Goal: Complete application form

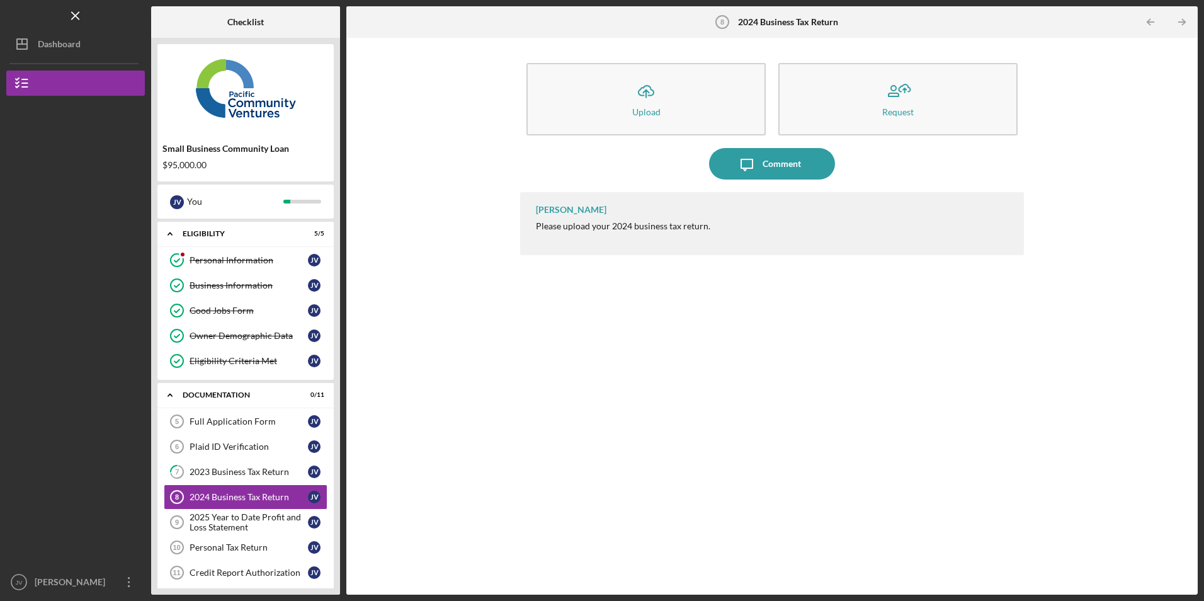
scroll to position [104, 0]
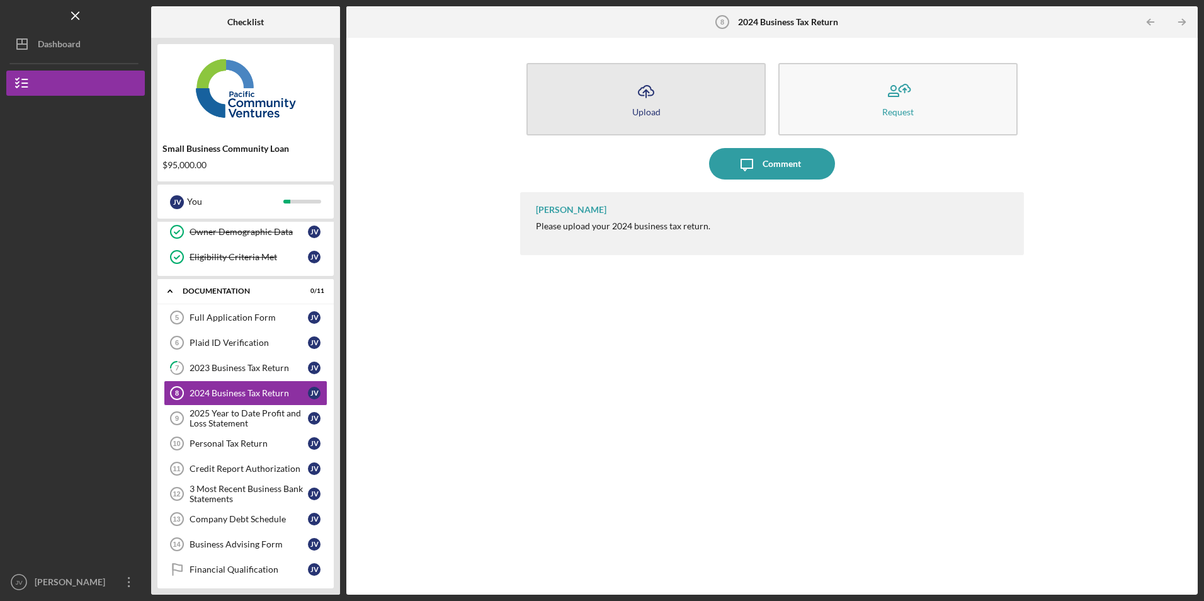
click at [657, 94] on icon "Icon/Upload" at bounding box center [645, 91] width 31 height 31
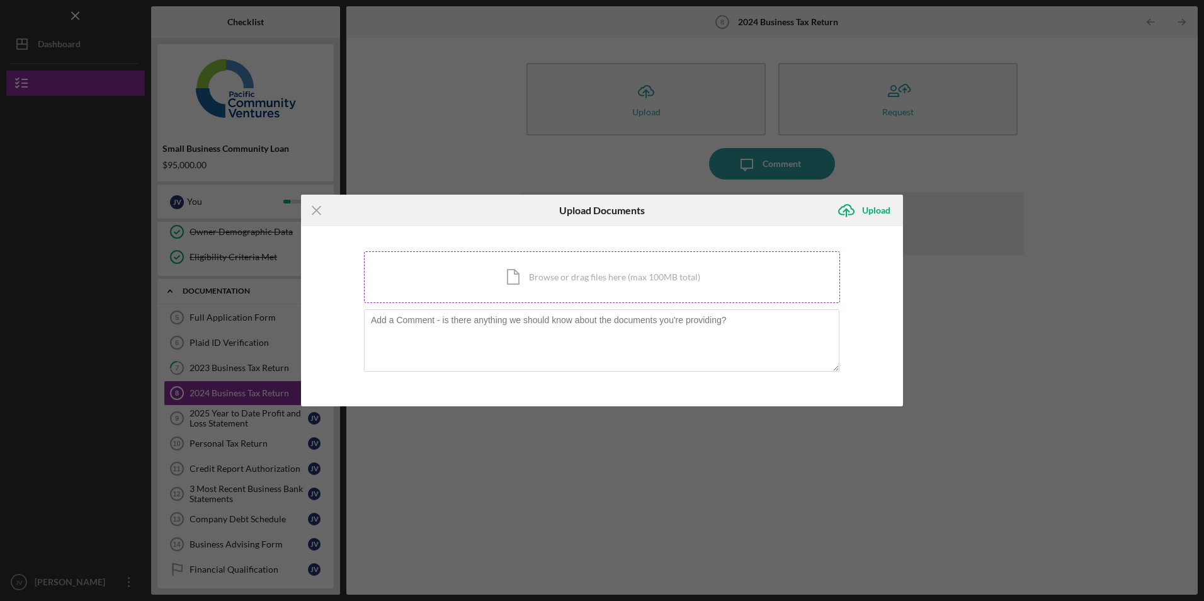
click at [594, 268] on div "Icon/Document Browse or drag files here (max 100MB total) Tap to choose files o…" at bounding box center [602, 277] width 476 height 52
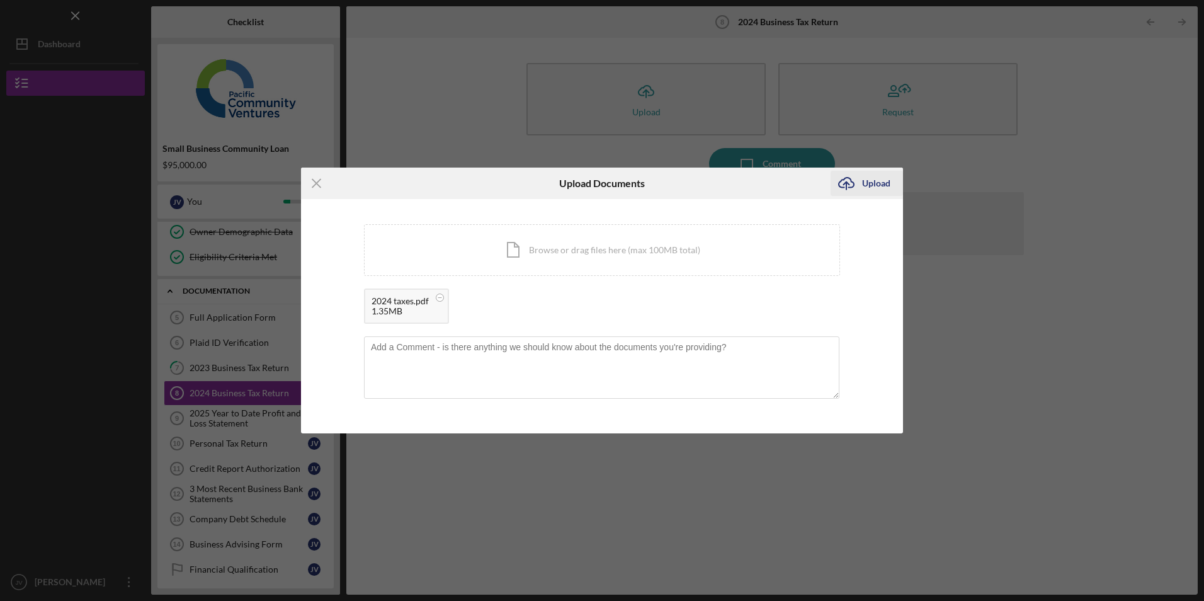
click at [868, 181] on div "Upload" at bounding box center [876, 183] width 28 height 25
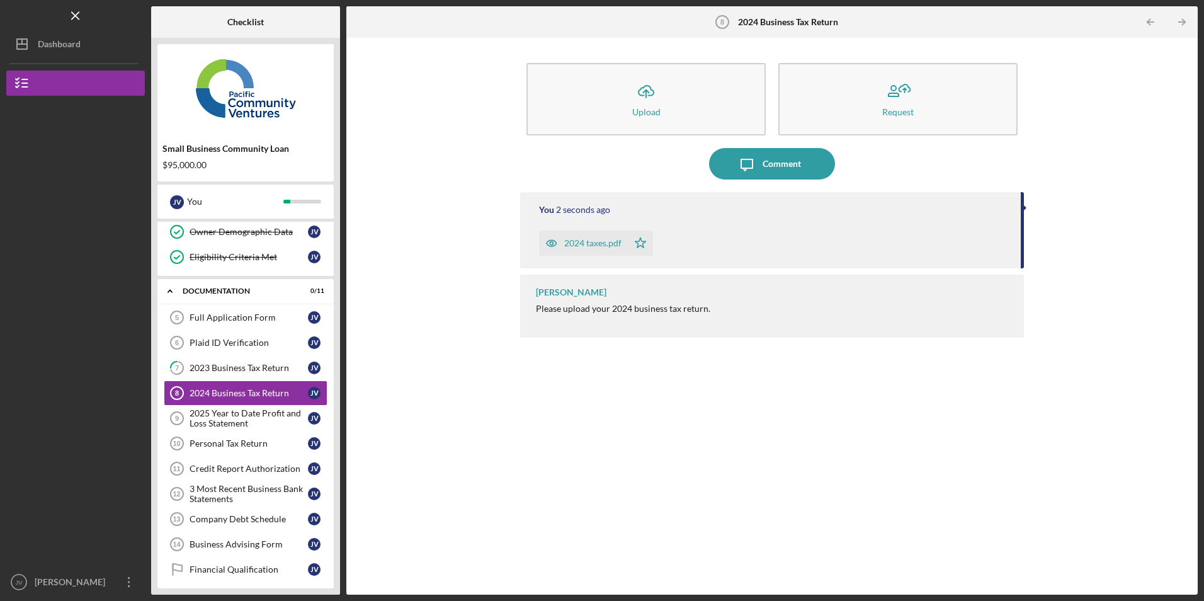
click at [592, 245] on div "2024 taxes.pdf" at bounding box center [592, 243] width 57 height 10
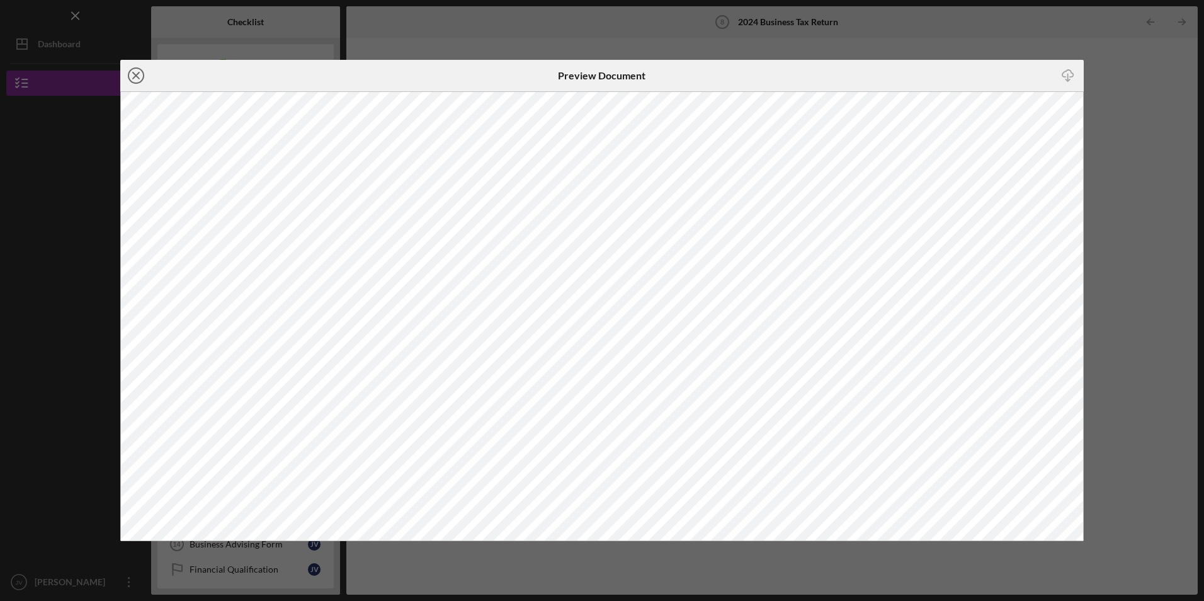
click at [134, 70] on icon "Icon/Close" at bounding box center [135, 75] width 31 height 31
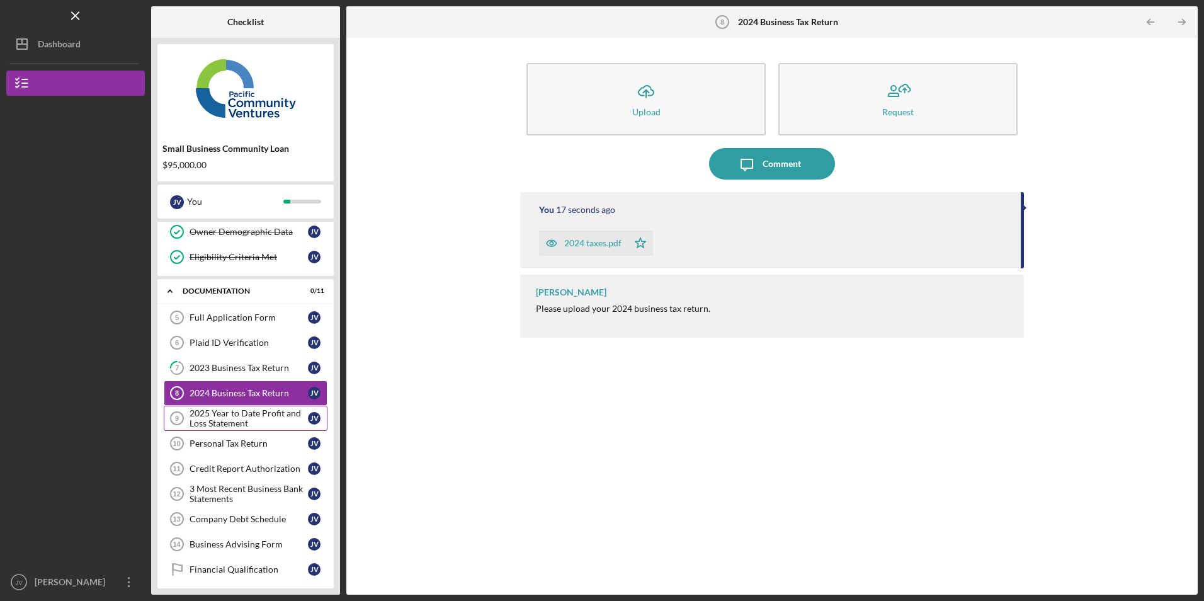
click at [226, 421] on div "2025 Year to Date Profit and Loss Statement" at bounding box center [249, 418] width 118 height 20
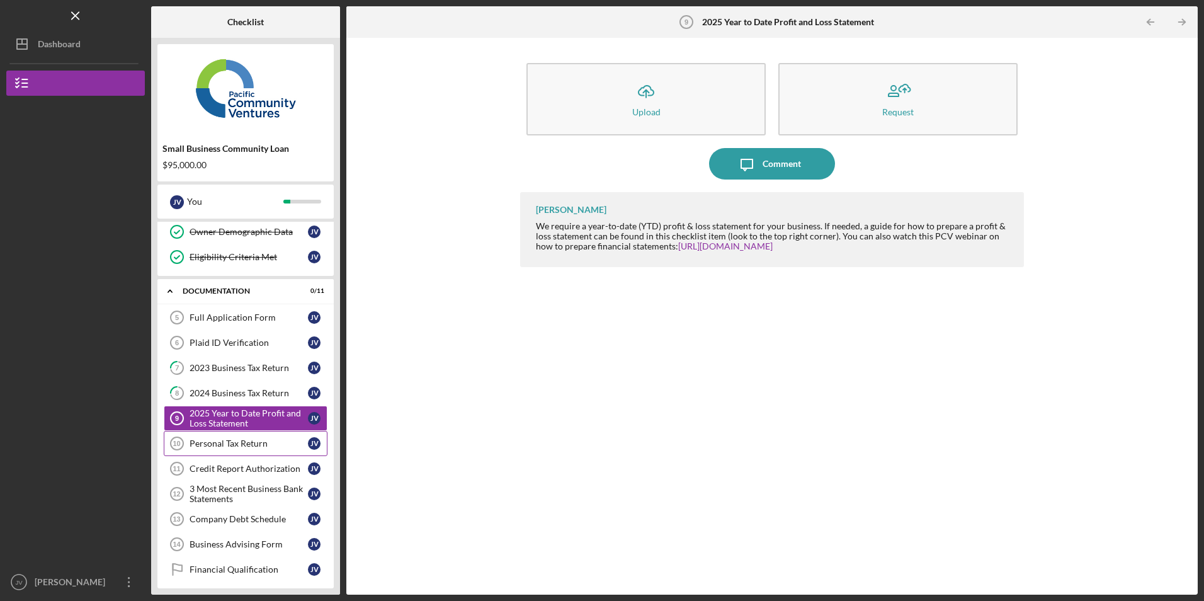
click at [231, 439] on div "Personal Tax Return" at bounding box center [249, 443] width 118 height 10
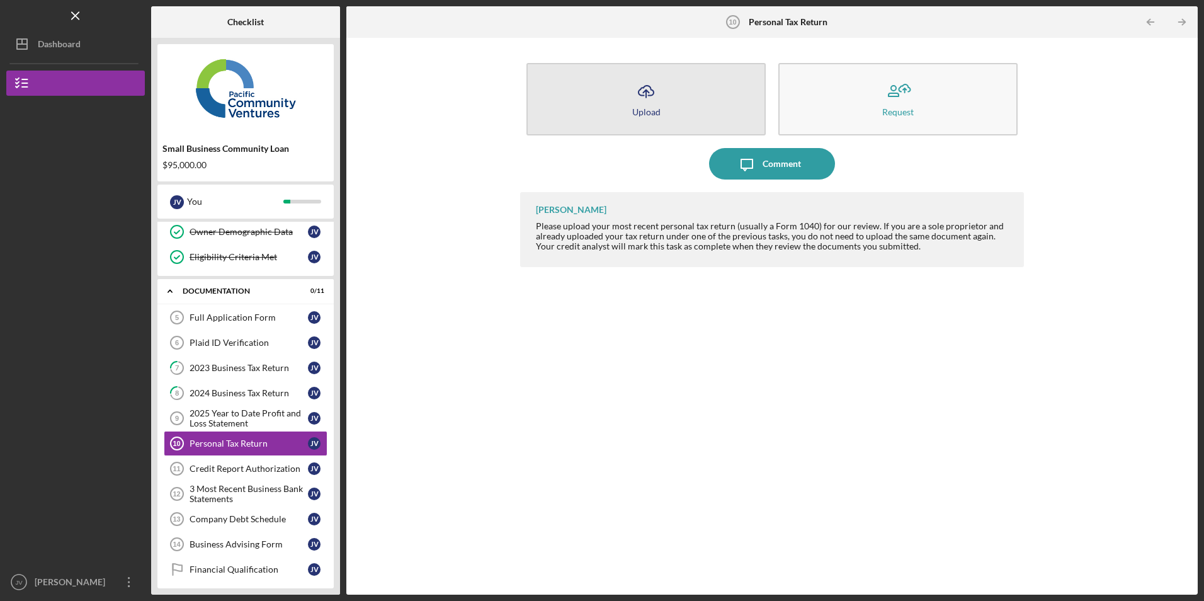
click at [632, 109] on div "Upload" at bounding box center [646, 111] width 28 height 9
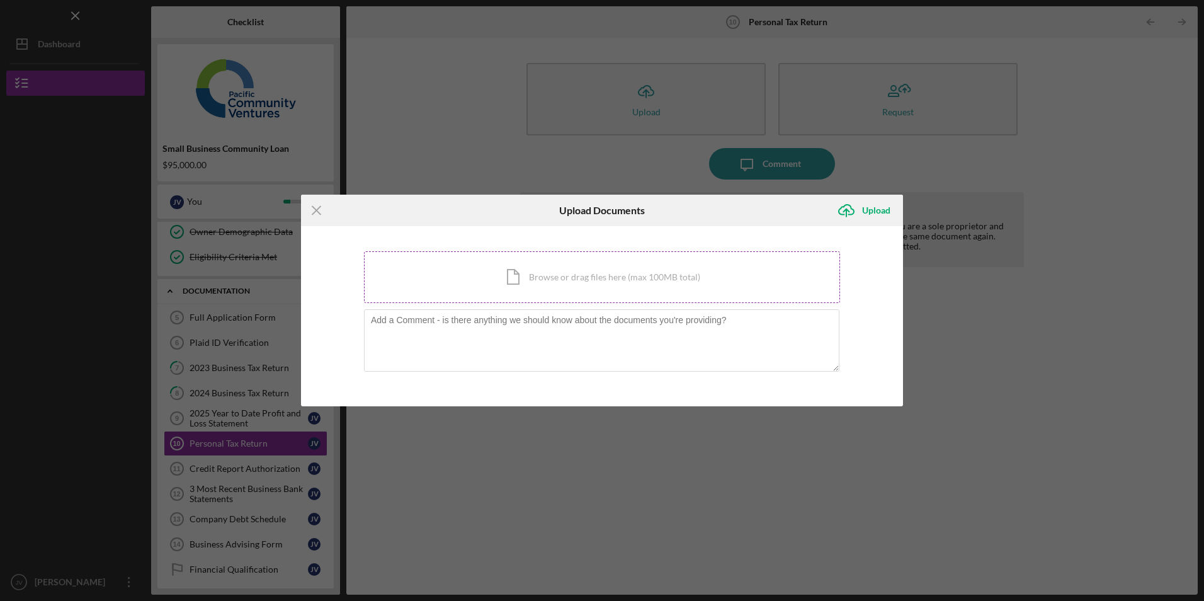
click at [552, 278] on div "Icon/Document Browse or drag files here (max 100MB total) Tap to choose files o…" at bounding box center [602, 277] width 476 height 52
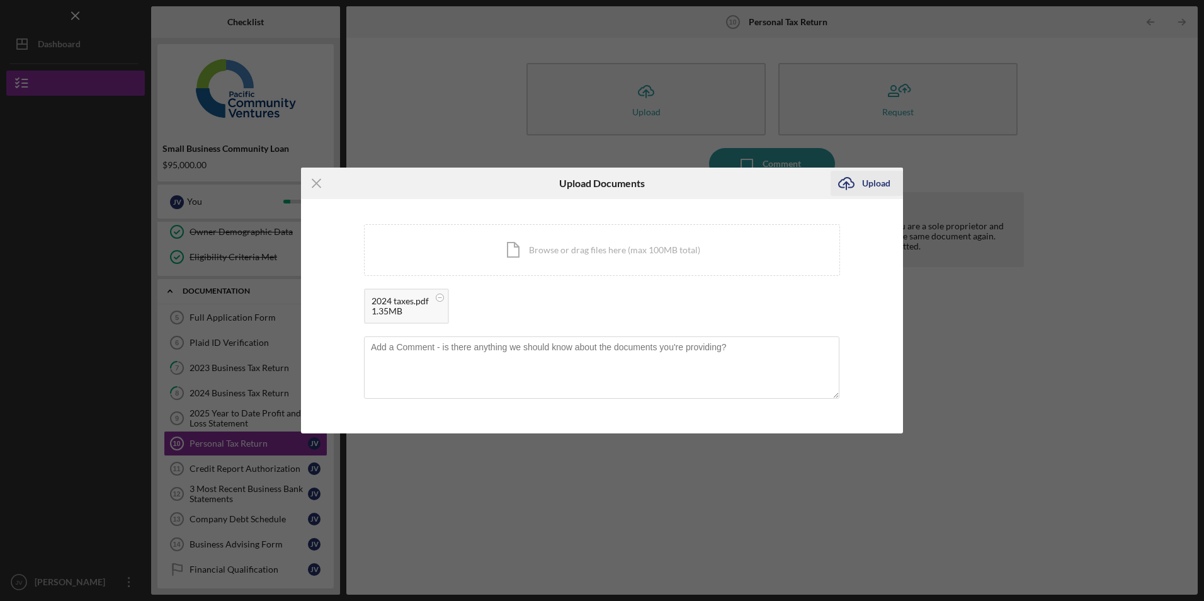
click at [878, 186] on div "Upload" at bounding box center [876, 183] width 28 height 25
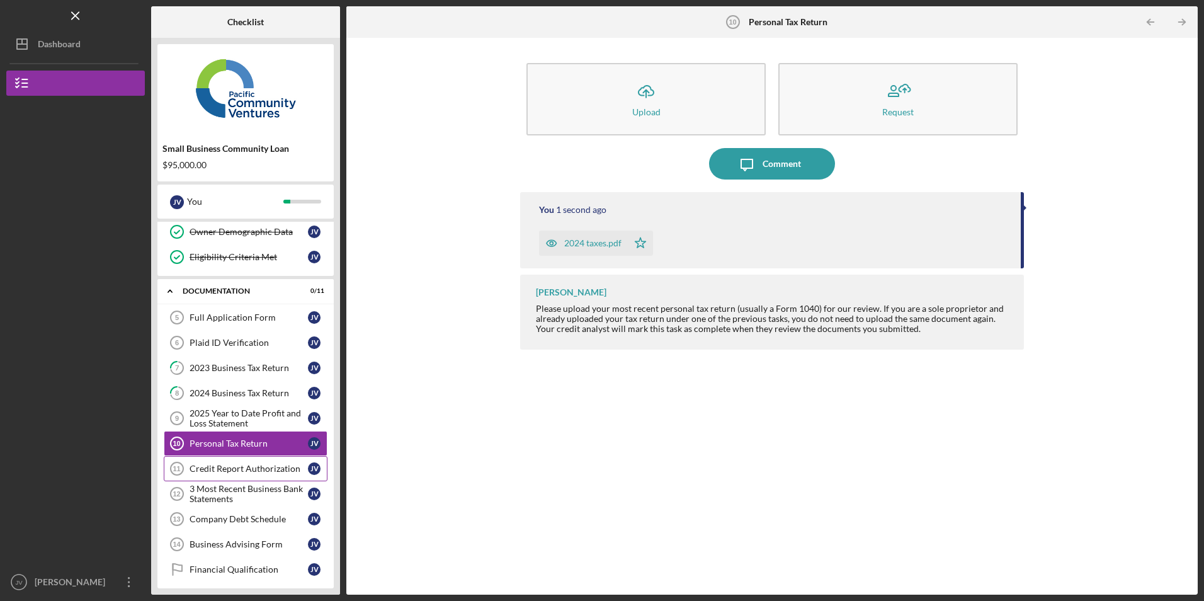
click at [227, 462] on link "Credit Report Authorization 11 Credit Report Authorization J V" at bounding box center [246, 468] width 164 height 25
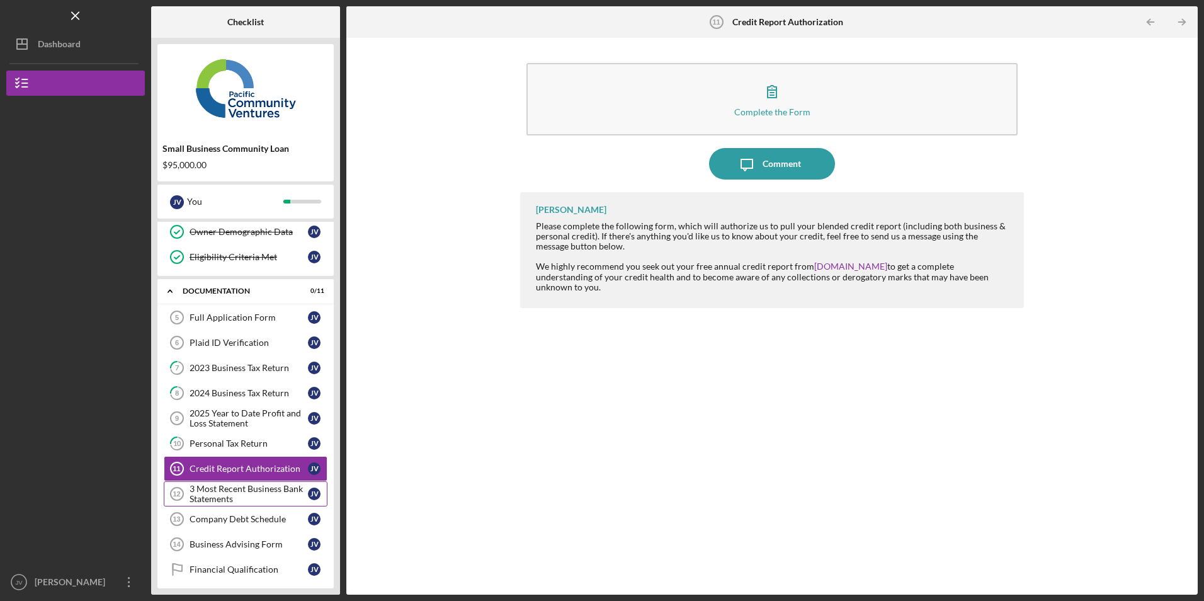
click at [240, 494] on div "3 Most Recent Business Bank Statements" at bounding box center [249, 494] width 118 height 20
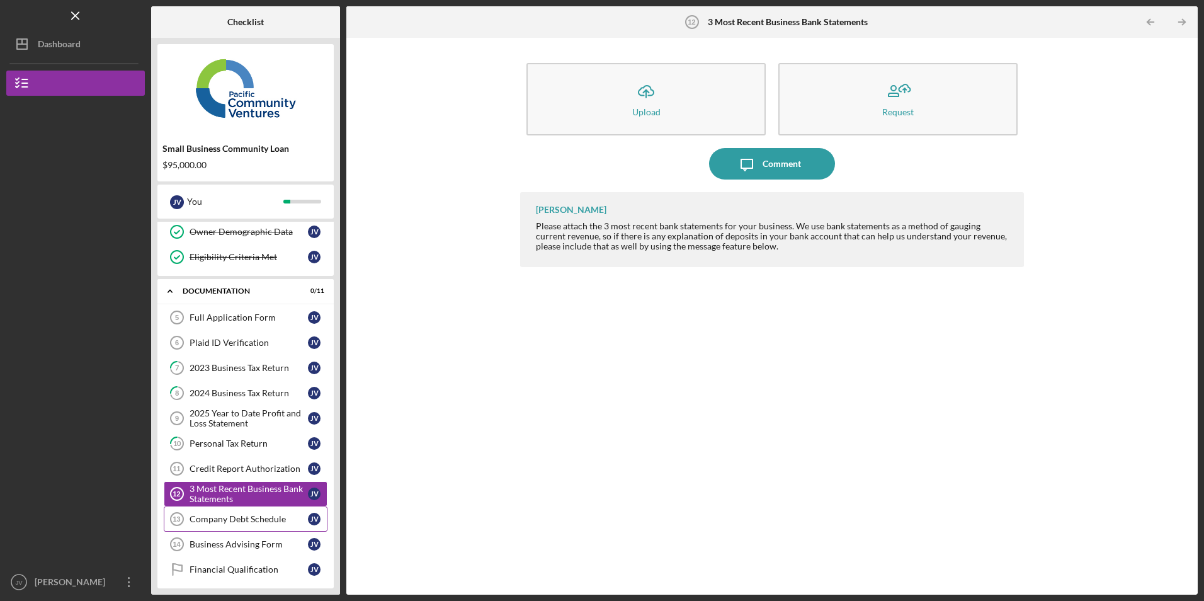
click at [239, 514] on div "Company Debt Schedule" at bounding box center [249, 519] width 118 height 10
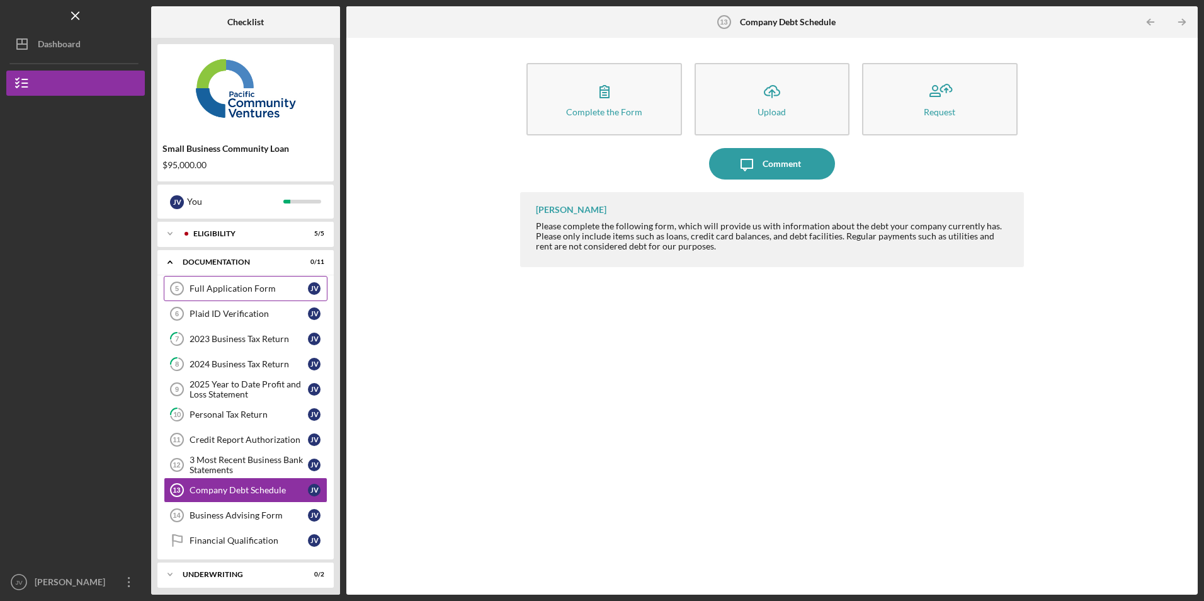
click at [236, 284] on div "Full Application Form" at bounding box center [249, 288] width 118 height 10
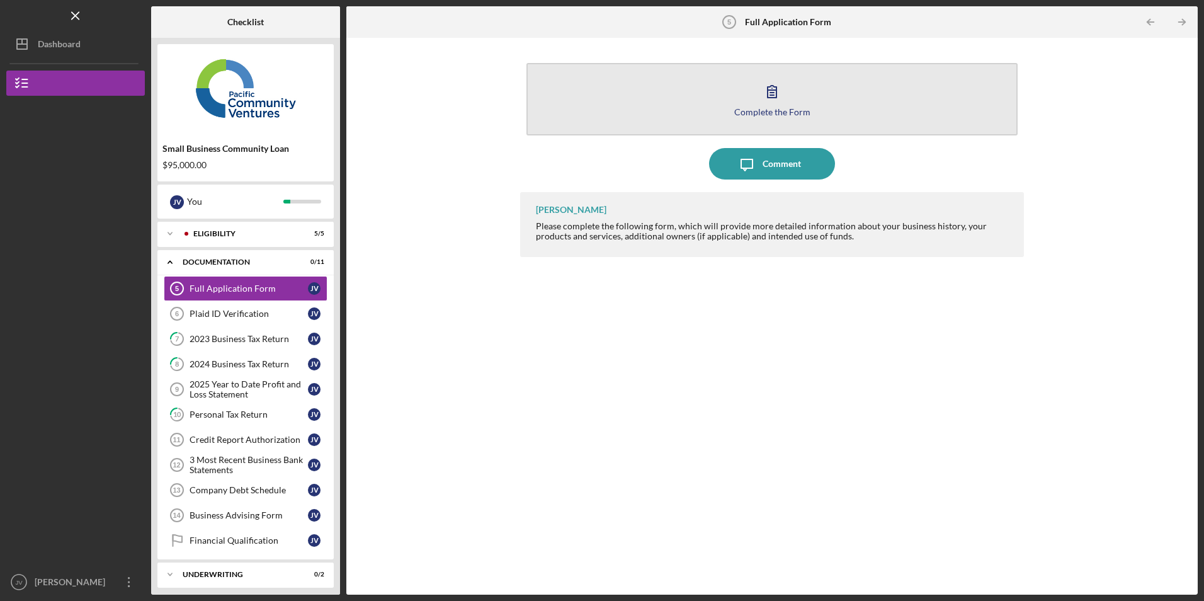
click at [664, 116] on button "Complete the Form Form" at bounding box center [771, 99] width 490 height 72
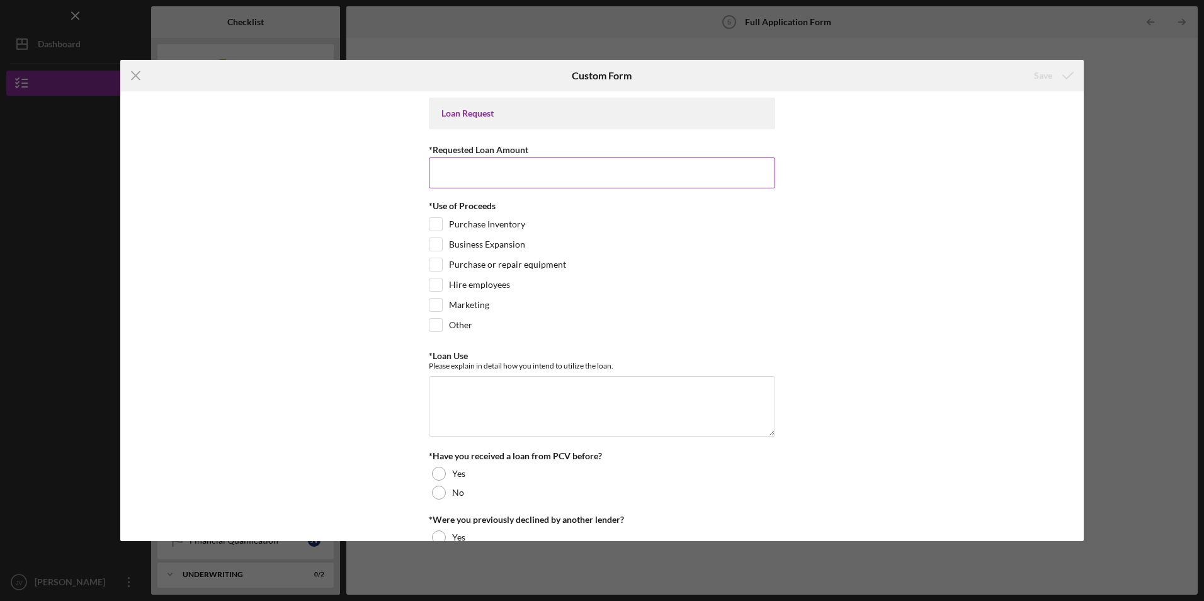
click at [565, 172] on input "*Requested Loan Amount" at bounding box center [602, 172] width 346 height 30
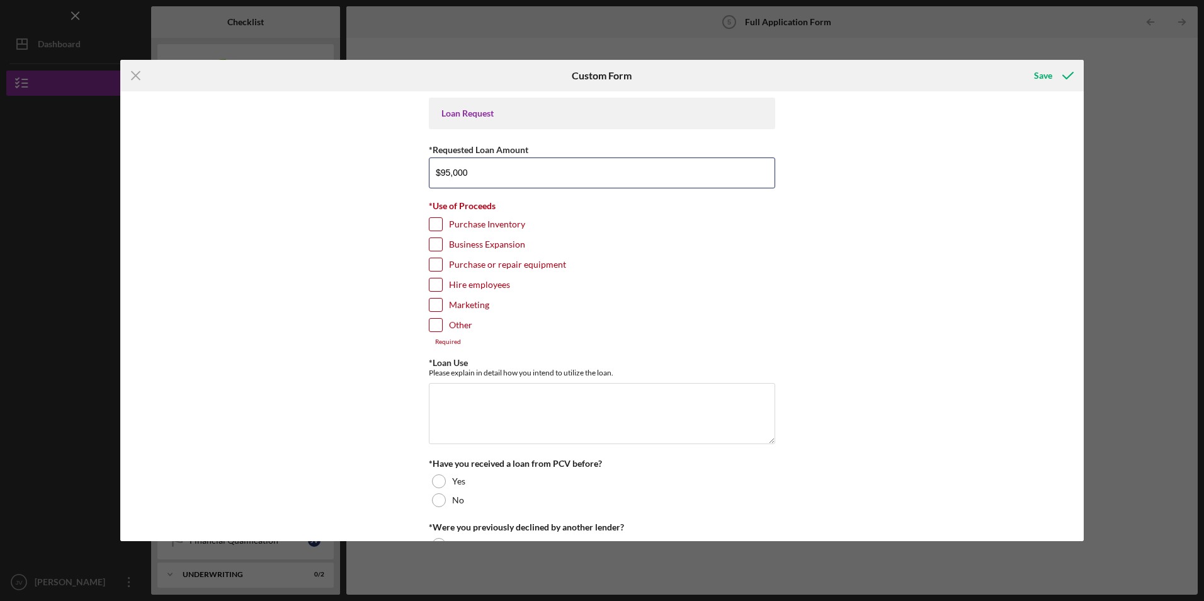
type input "$95,000"
click at [430, 241] on input "Business Expansion" at bounding box center [435, 244] width 13 height 13
checkbox input "true"
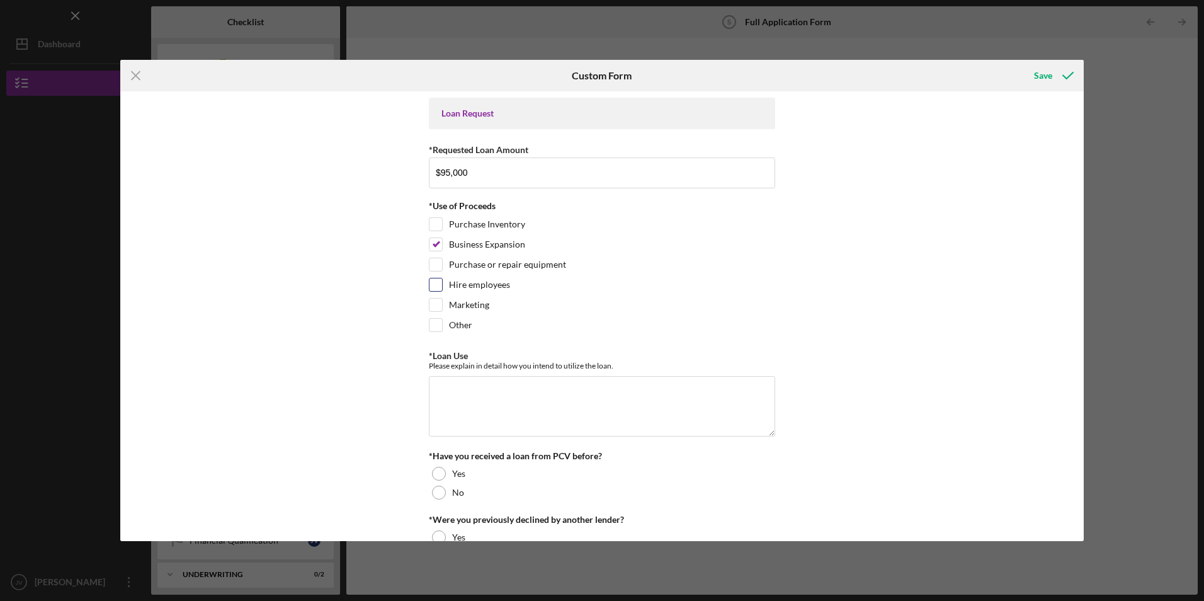
click at [434, 284] on input "Hire employees" at bounding box center [435, 284] width 13 height 13
checkbox input "true"
click at [433, 303] on input "Marketing" at bounding box center [435, 304] width 13 height 13
checkbox input "true"
click at [429, 224] on div at bounding box center [436, 224] width 14 height 14
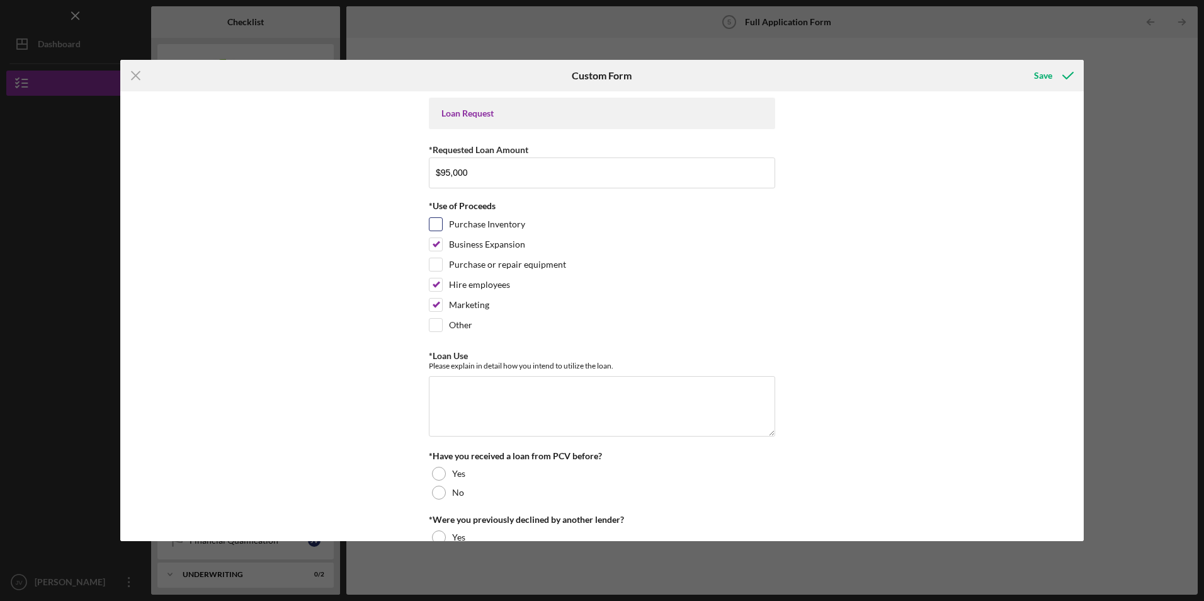
click at [434, 226] on input "Purchase Inventory" at bounding box center [435, 224] width 13 height 13
checkbox input "true"
click at [463, 396] on textarea "*Loan Use" at bounding box center [602, 406] width 346 height 60
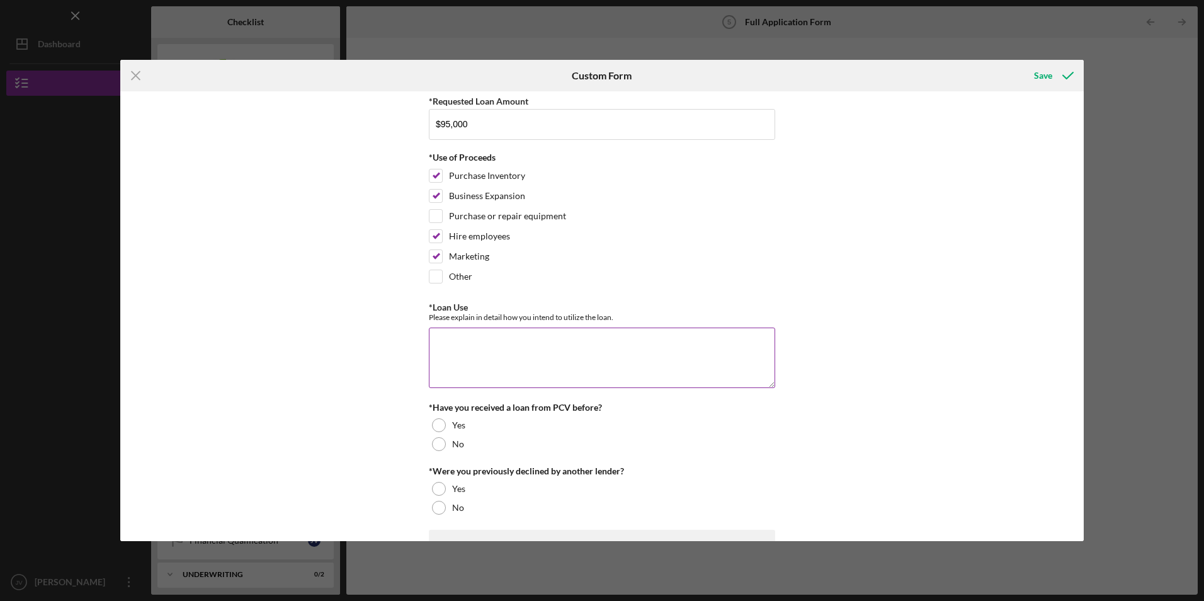
scroll to position [126, 0]
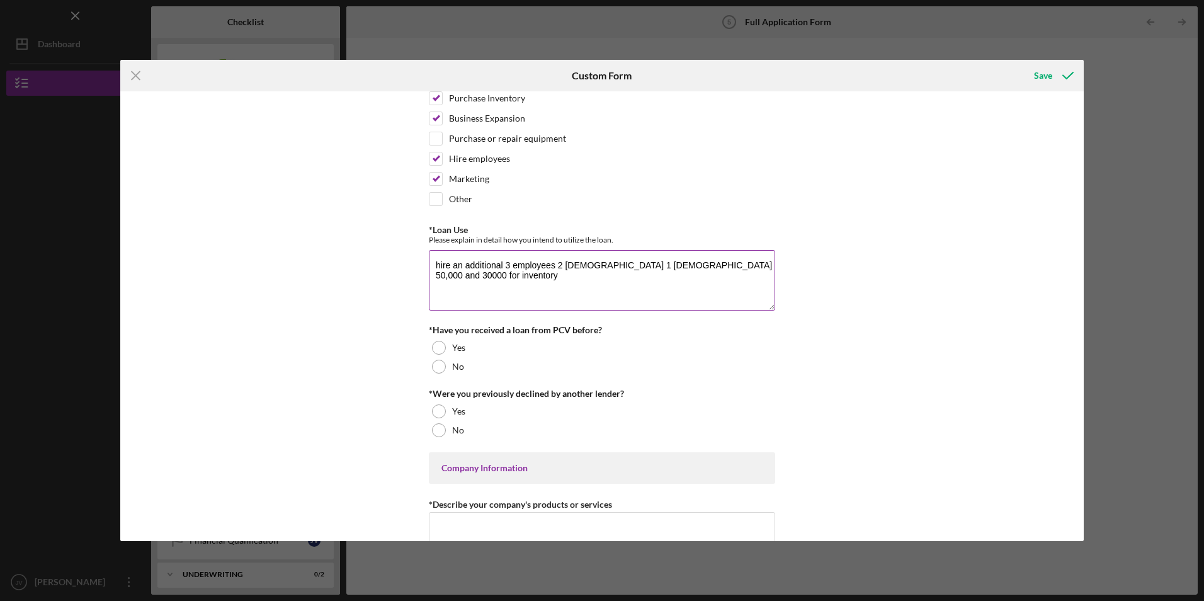
click at [645, 268] on textarea "hire an additional 3 employees 2 [DEMOGRAPHIC_DATA] 1 [DEMOGRAPHIC_DATA] 50,000…" at bounding box center [602, 280] width 346 height 60
click at [691, 266] on textarea "hire an additional 3 employees 2 [DEMOGRAPHIC_DATA] 1 [DEMOGRAPHIC_DATA] 60,000…" at bounding box center [602, 280] width 346 height 60
click at [764, 266] on textarea "hire an additional 3 employees 2 [DEMOGRAPHIC_DATA] 1 [DEMOGRAPHIC_DATA] 60,000…" at bounding box center [602, 280] width 346 height 60
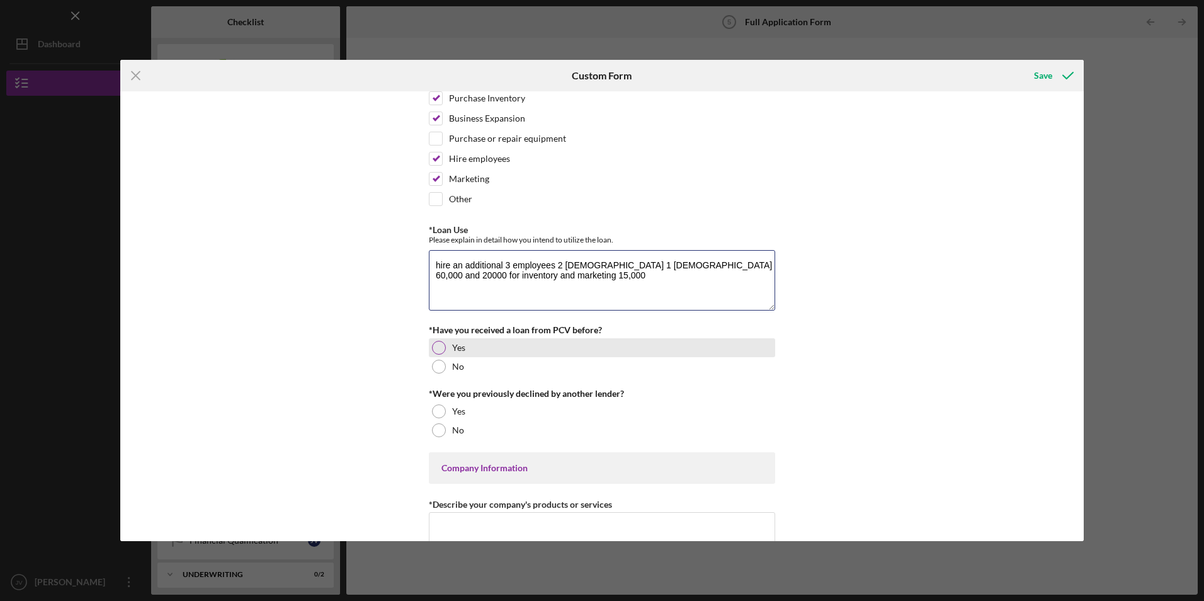
type textarea "hire an additional 3 employees 2 [DEMOGRAPHIC_DATA] 1 [DEMOGRAPHIC_DATA] 60,000…"
click at [438, 348] on div at bounding box center [439, 348] width 14 height 14
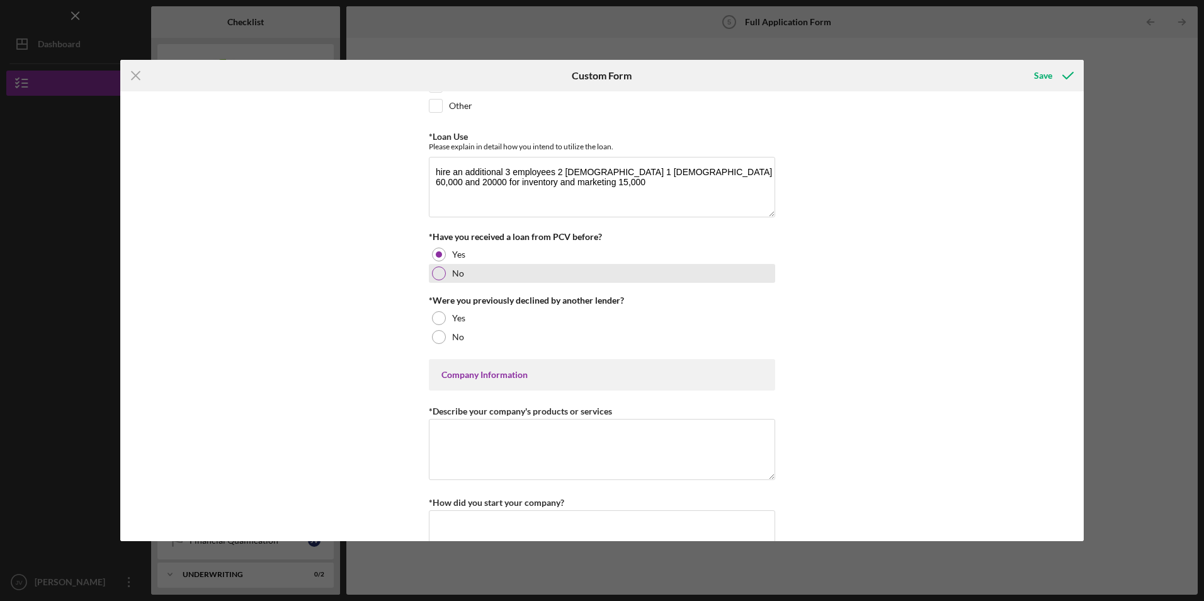
scroll to position [252, 0]
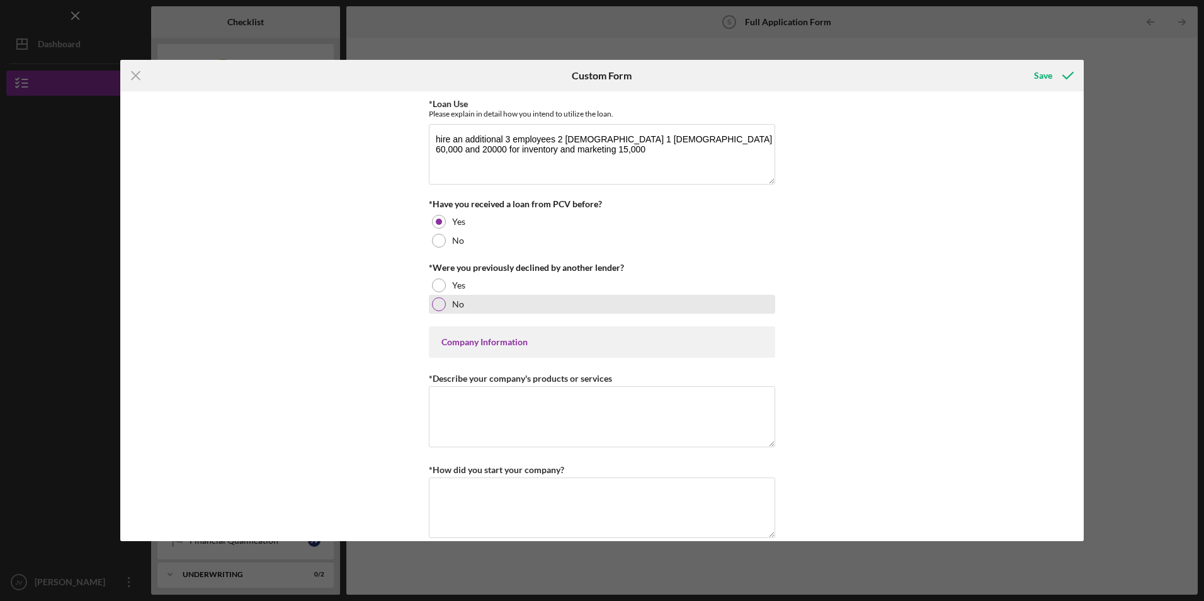
click at [438, 305] on div at bounding box center [439, 304] width 14 height 14
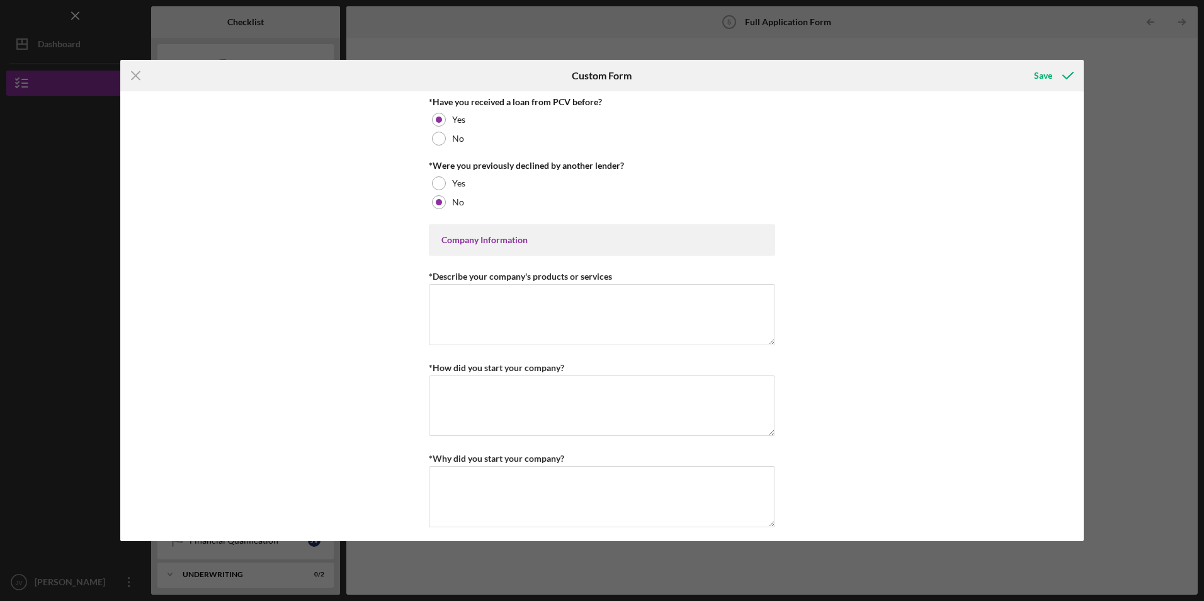
scroll to position [378, 0]
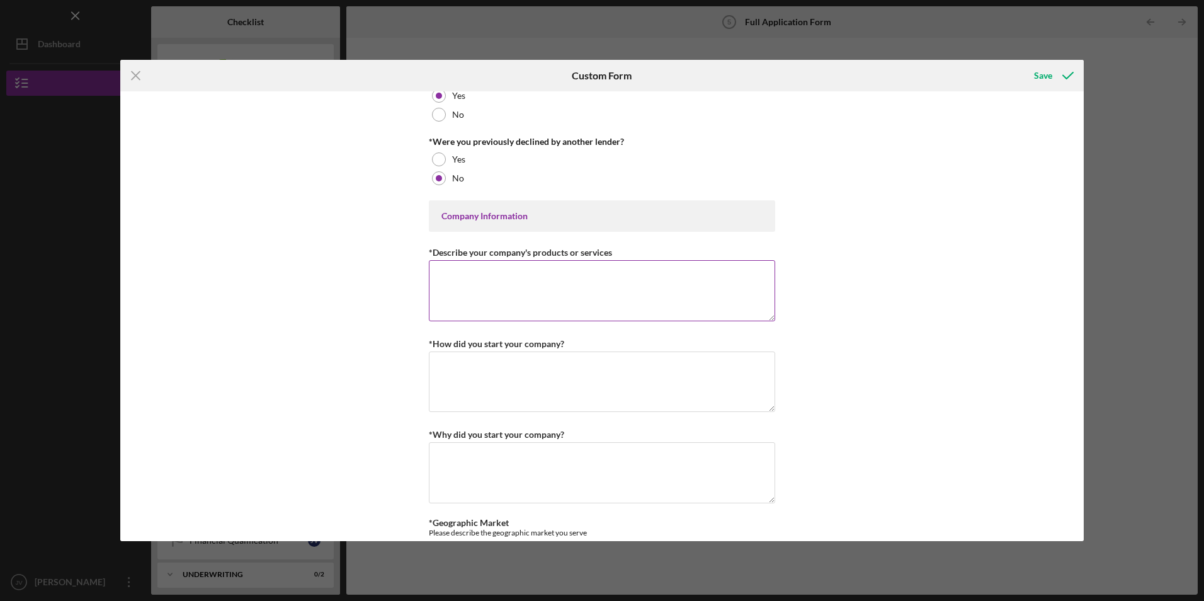
click at [463, 297] on textarea "*Describe your company's products or services" at bounding box center [602, 290] width 346 height 60
click at [436, 154] on div at bounding box center [439, 159] width 14 height 14
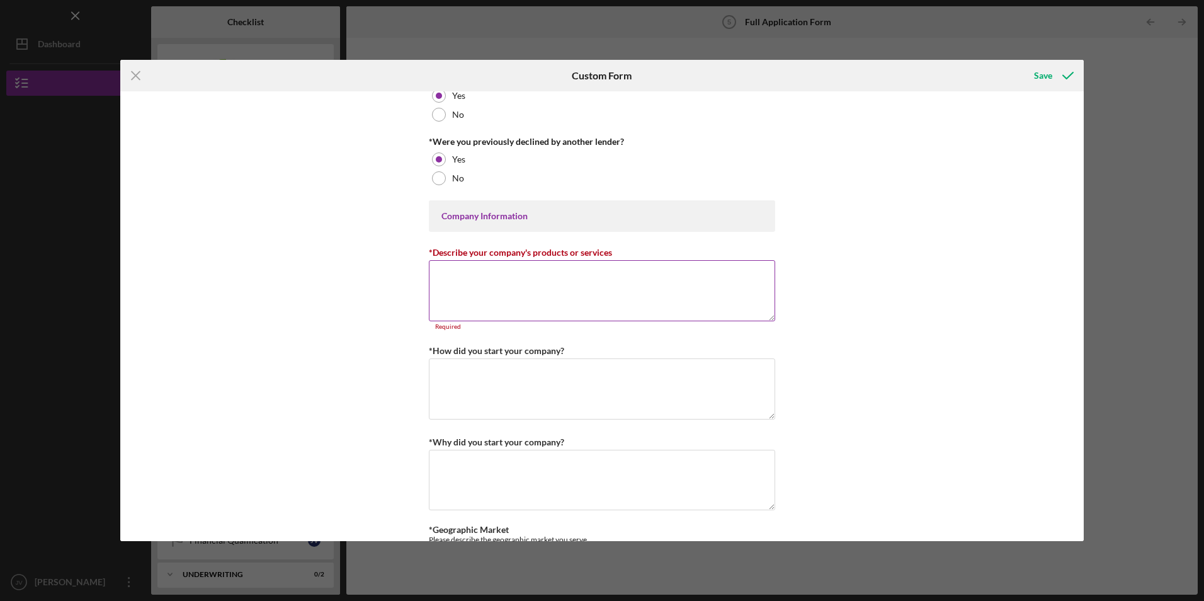
click at [486, 285] on textarea "*Describe your company's products or services" at bounding box center [602, 290] width 346 height 60
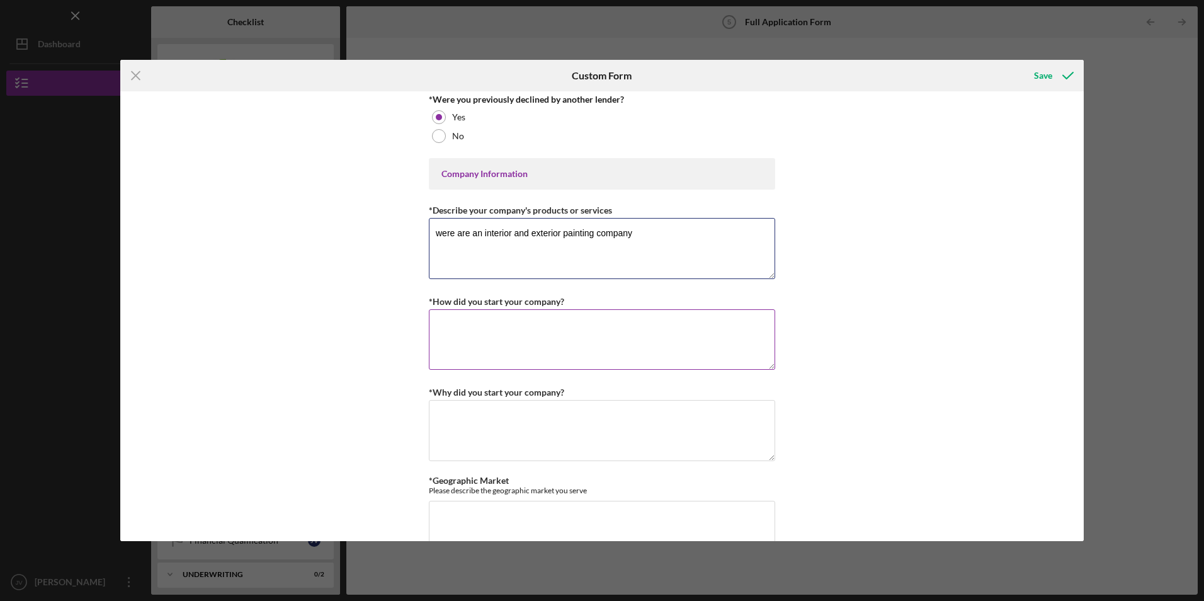
scroll to position [504, 0]
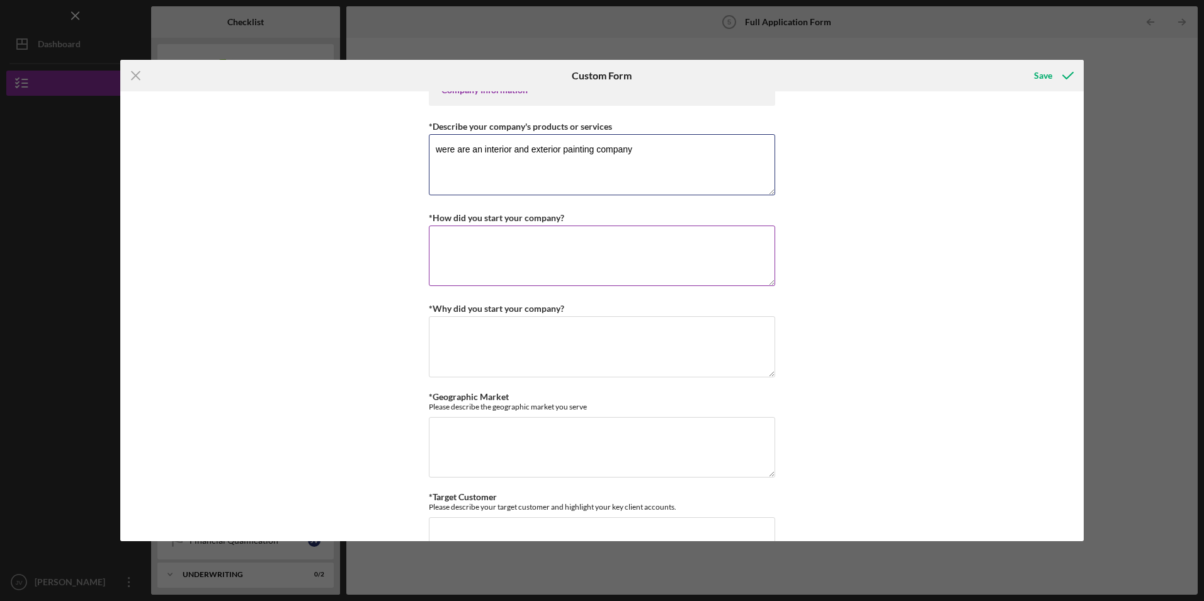
type textarea "were are an interior and exterior painting company"
click at [482, 262] on textarea "*How did you start your company?" at bounding box center [602, 255] width 346 height 60
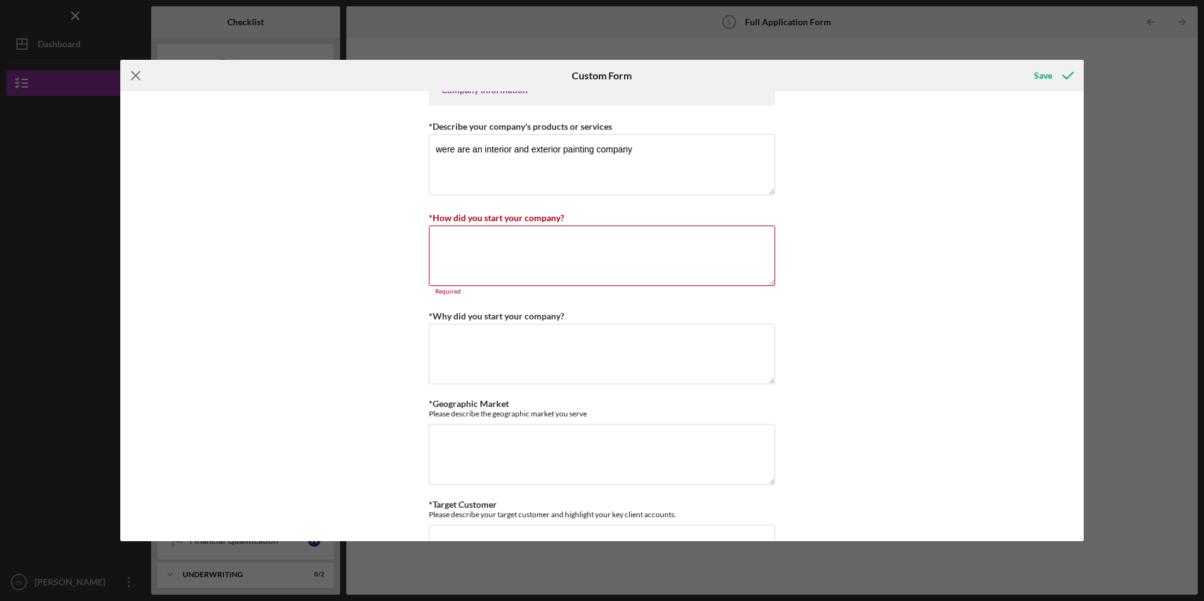
click at [135, 70] on icon "Icon/Menu Close" at bounding box center [135, 75] width 31 height 31
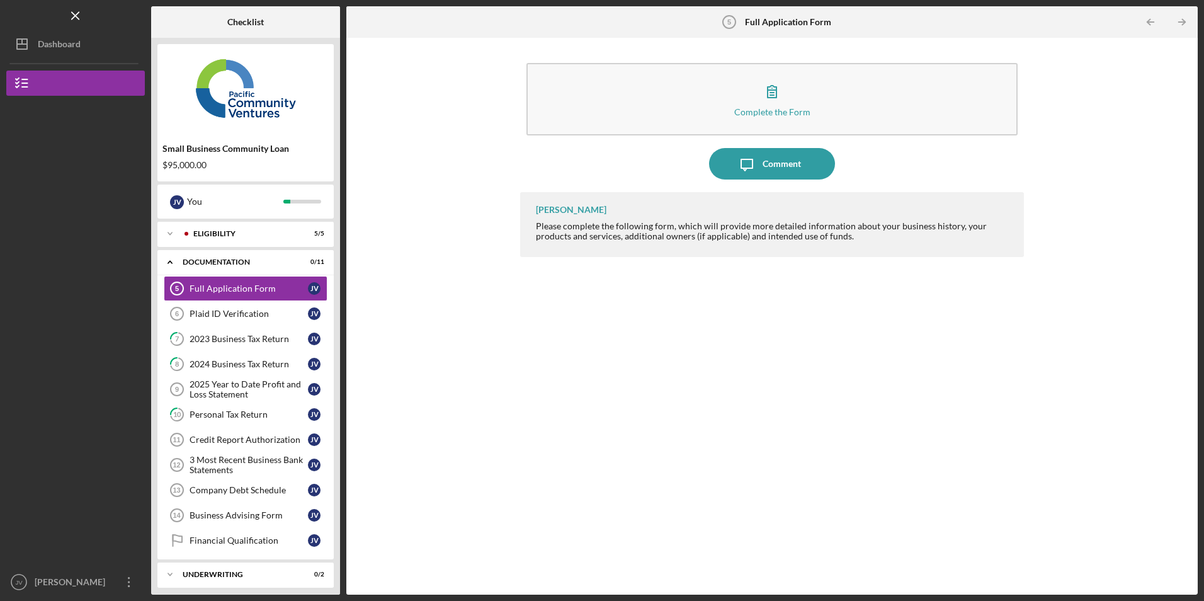
click at [897, 347] on div "[PERSON_NAME] Please complete the following form, which will provide more detai…" at bounding box center [771, 383] width 503 height 383
click at [132, 575] on icon "Icon/Overflow" at bounding box center [128, 581] width 31 height 31
click at [43, 47] on div "Dashboard" at bounding box center [59, 45] width 43 height 28
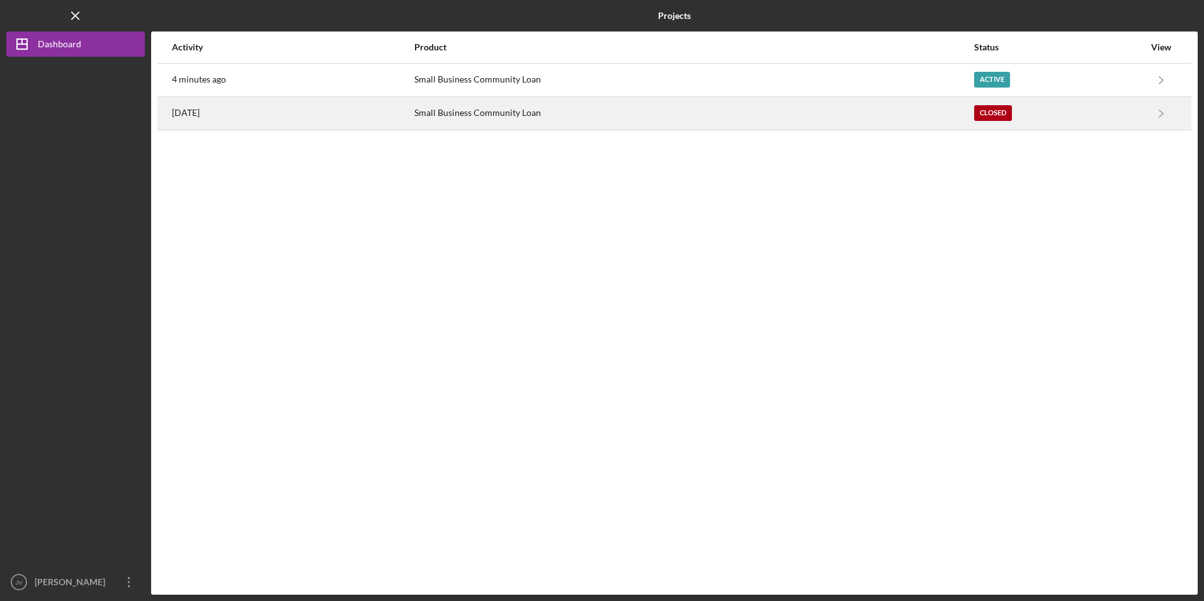
click at [502, 112] on div "Small Business Community Loan" at bounding box center [693, 113] width 558 height 31
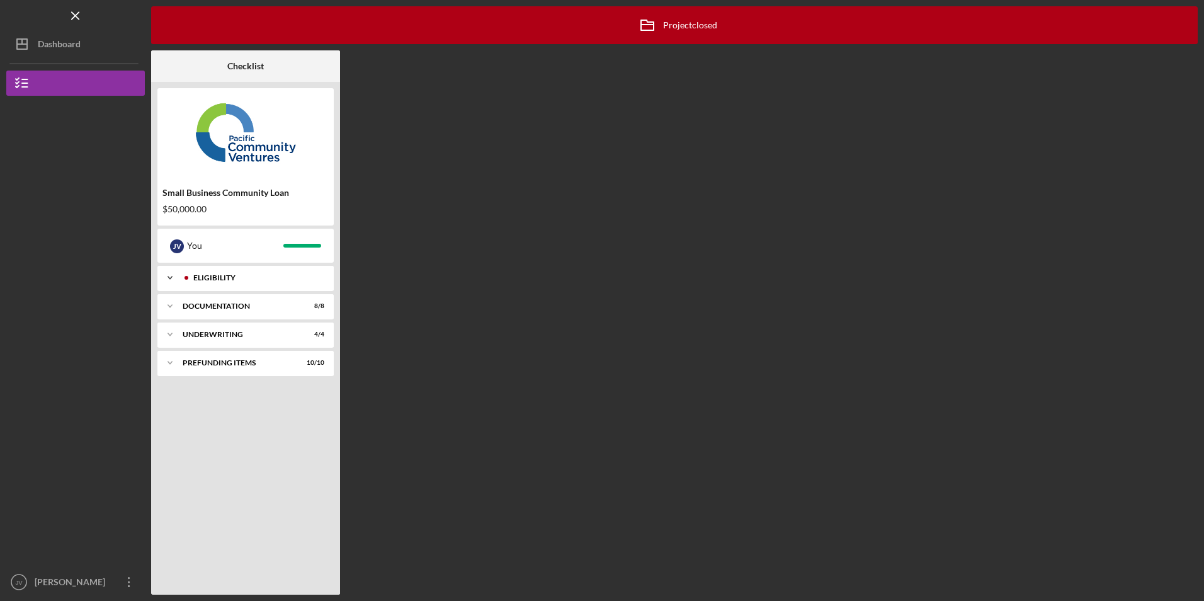
click at [218, 274] on div "Eligibility" at bounding box center [255, 278] width 125 height 8
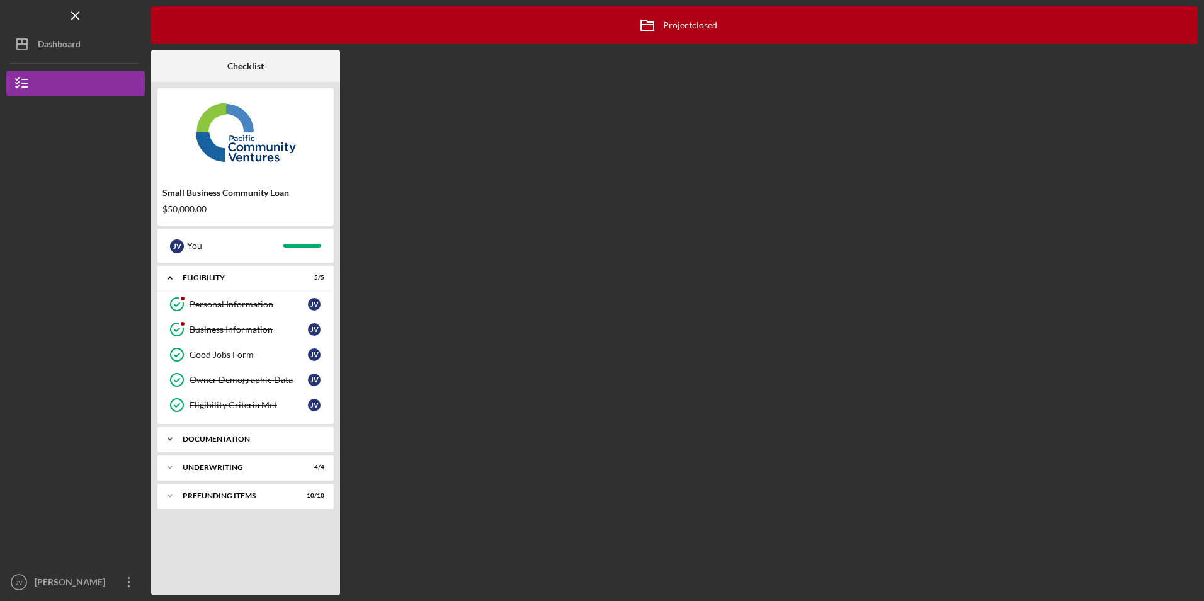
click at [245, 433] on div "Icon/Expander Documentation 8 / 8" at bounding box center [245, 438] width 176 height 25
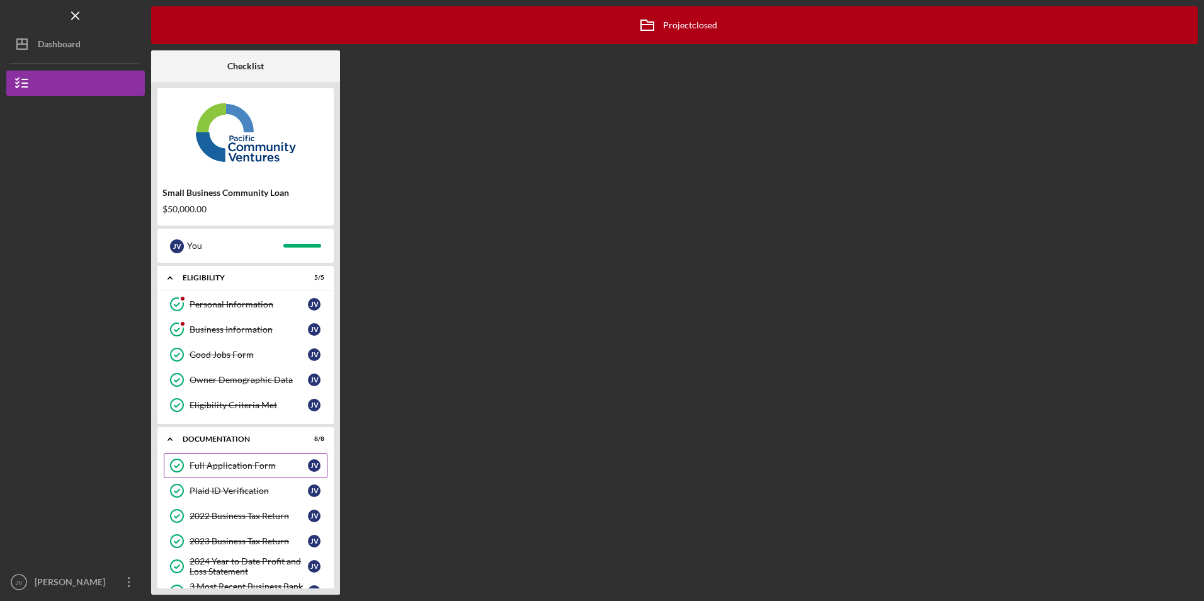
click at [249, 459] on link "Full Application Form Full Application Form J V" at bounding box center [246, 465] width 164 height 25
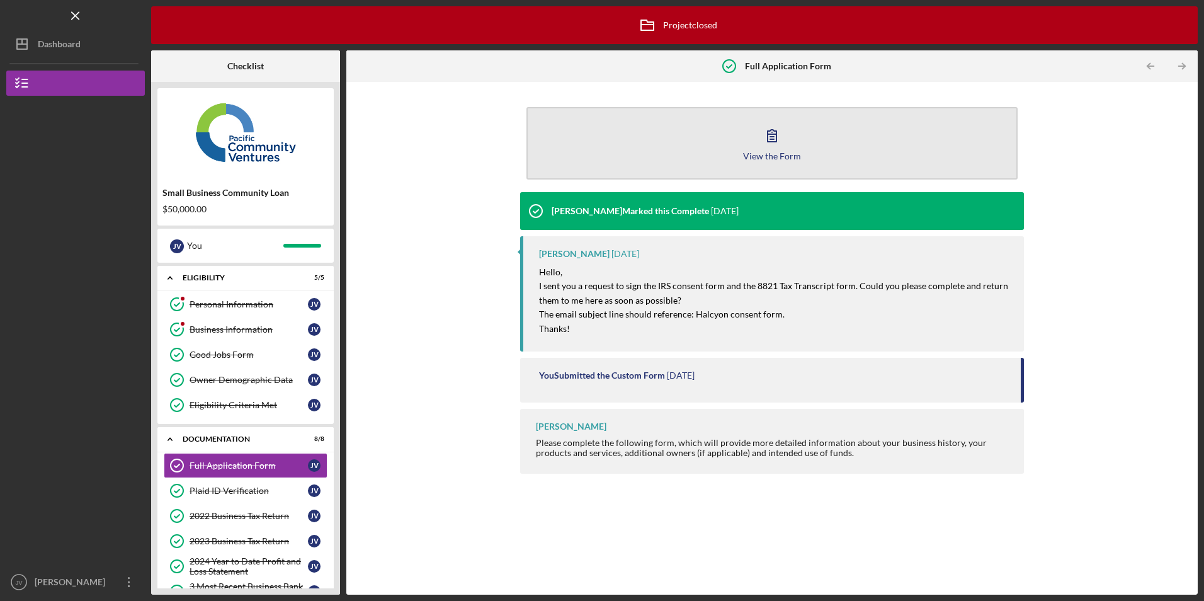
click at [696, 157] on button "View the Form Form" at bounding box center [771, 143] width 490 height 72
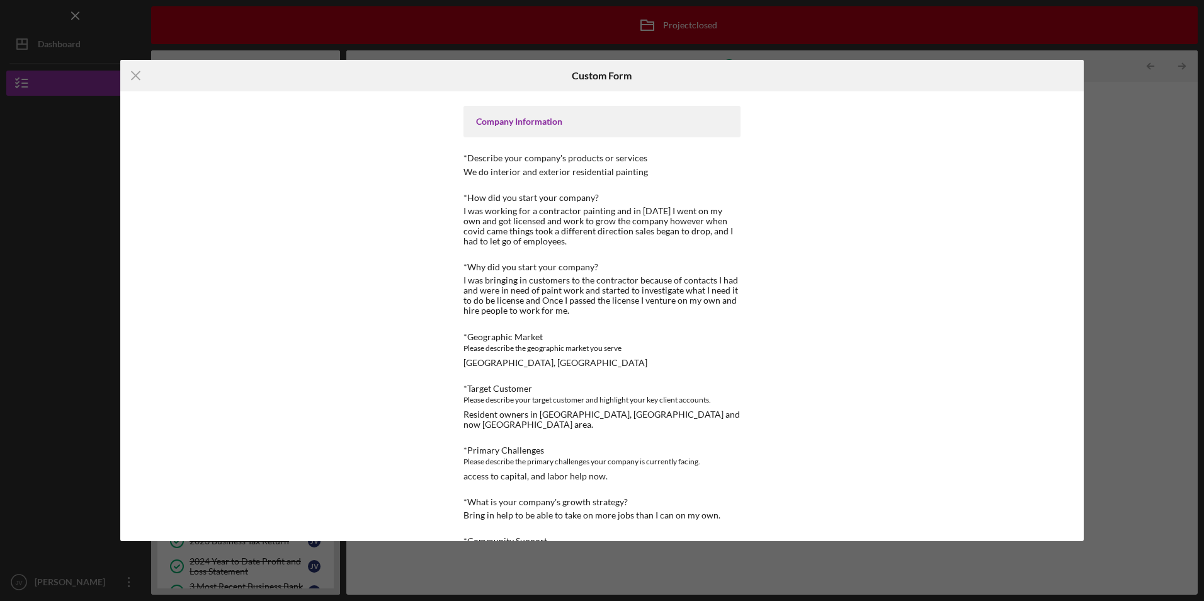
scroll to position [315, 0]
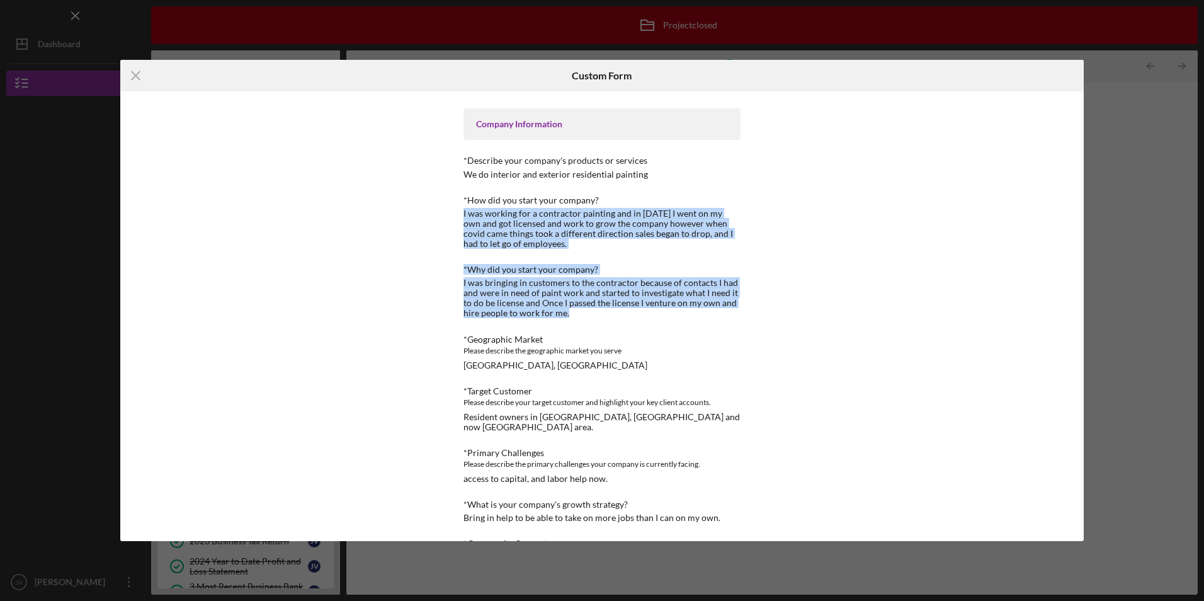
drag, startPoint x: 569, startPoint y: 314, endPoint x: 458, endPoint y: 212, distance: 150.2
click at [458, 212] on div "Form edits are no longer available because this project has been archived. Loan…" at bounding box center [602, 315] width 346 height 449
copy div "I was working for a contractor painting and in [DATE] I went on my own and got …"
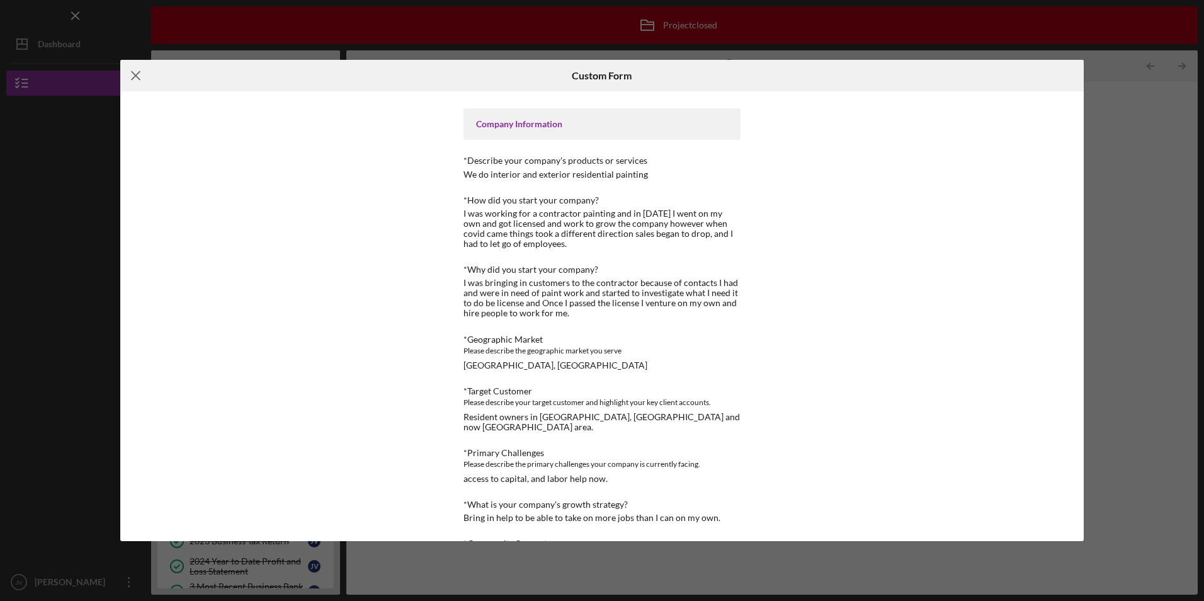
click at [137, 72] on icon "Icon/Menu Close" at bounding box center [135, 75] width 31 height 31
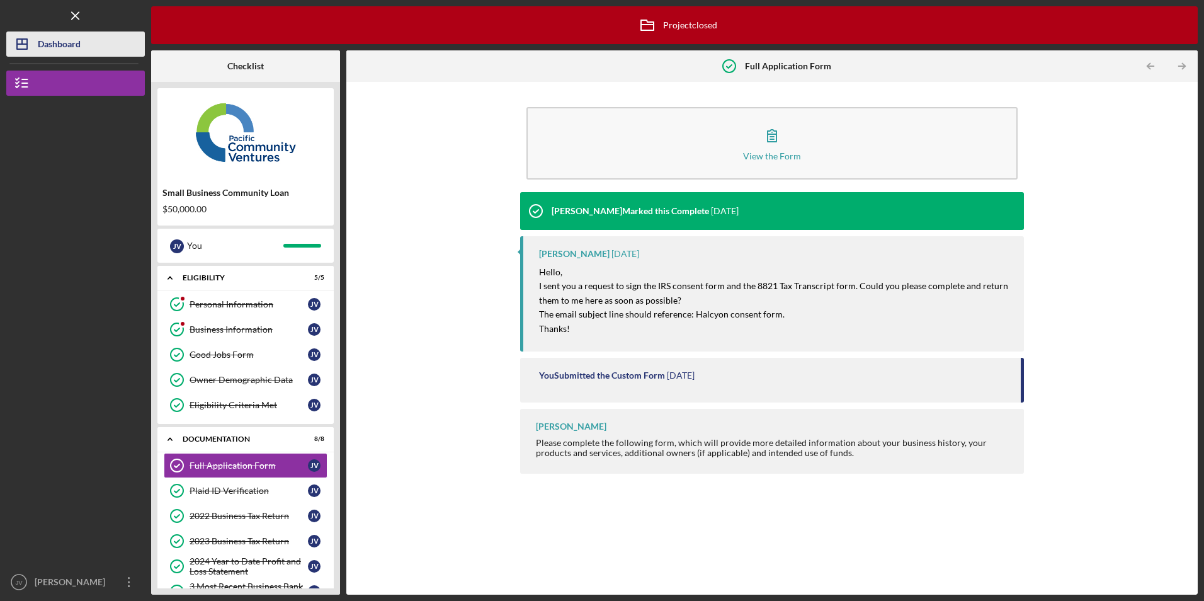
click at [78, 48] on div "Dashboard" at bounding box center [59, 45] width 43 height 28
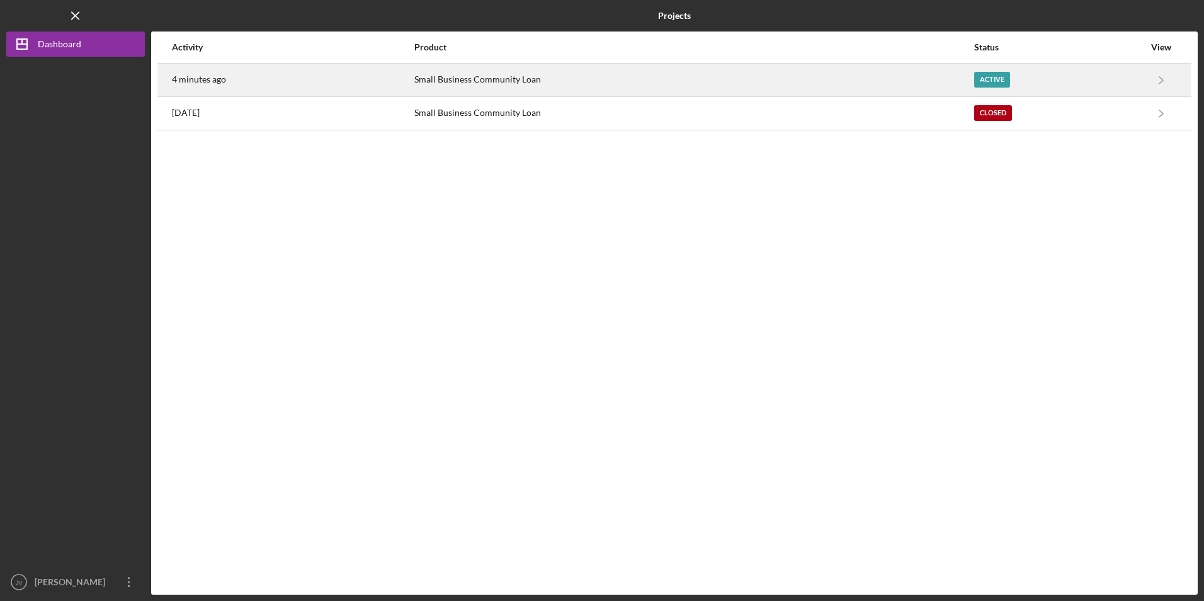
click at [411, 79] on div "4 minutes ago" at bounding box center [292, 79] width 241 height 31
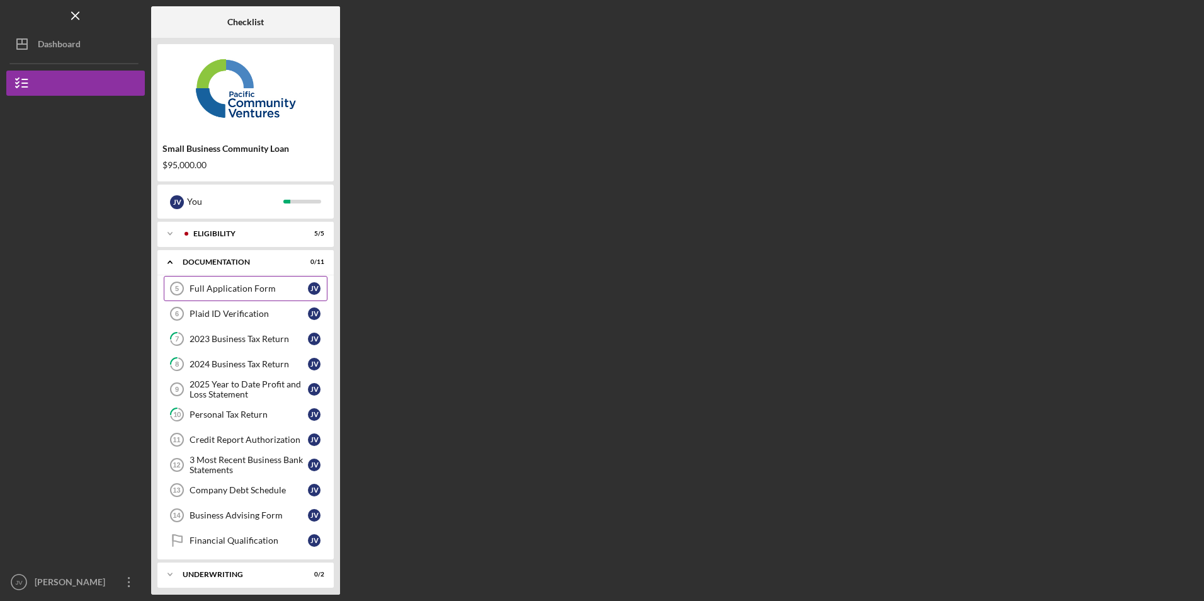
click at [235, 293] on div "Full Application Form" at bounding box center [249, 288] width 118 height 10
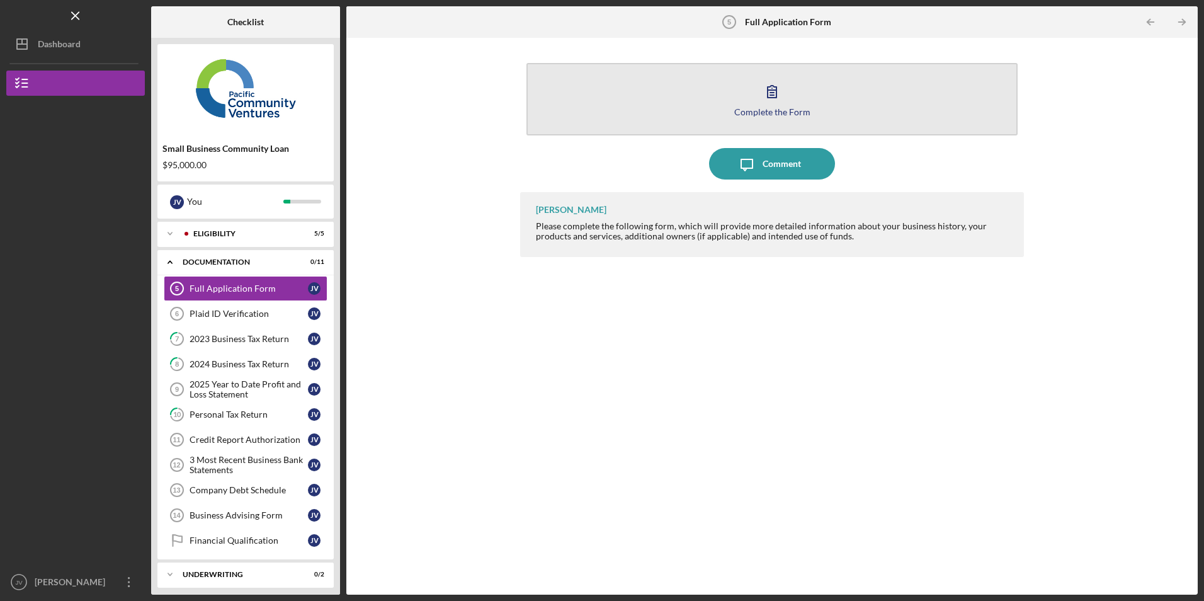
click at [634, 110] on button "Complete the Form Form" at bounding box center [771, 99] width 490 height 72
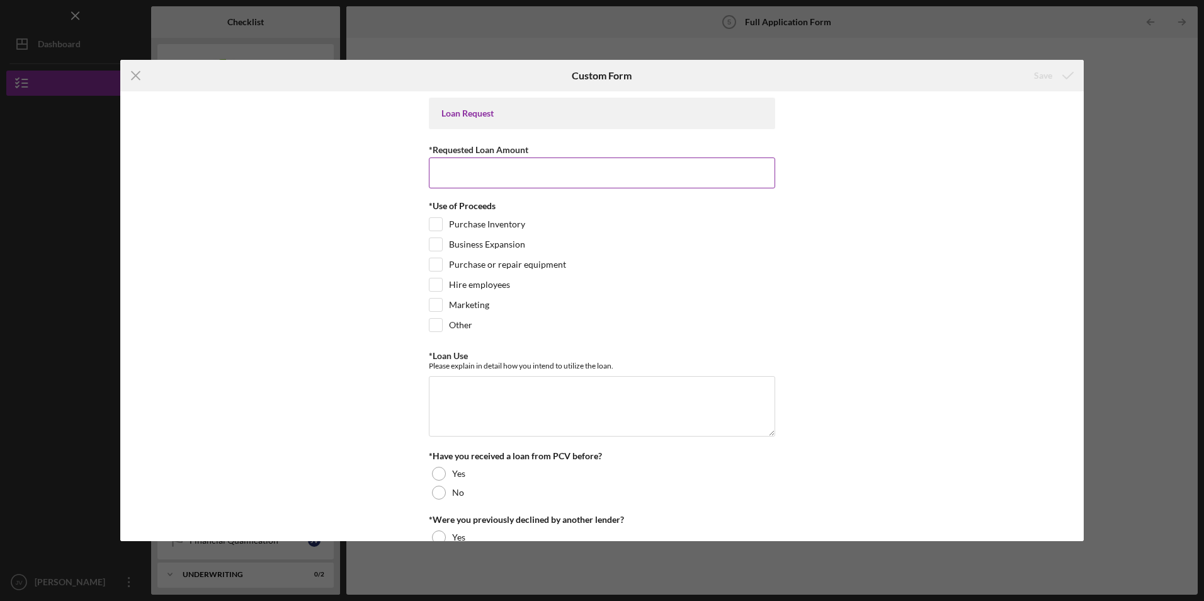
click at [481, 169] on input "*Requested Loan Amount" at bounding box center [602, 172] width 346 height 30
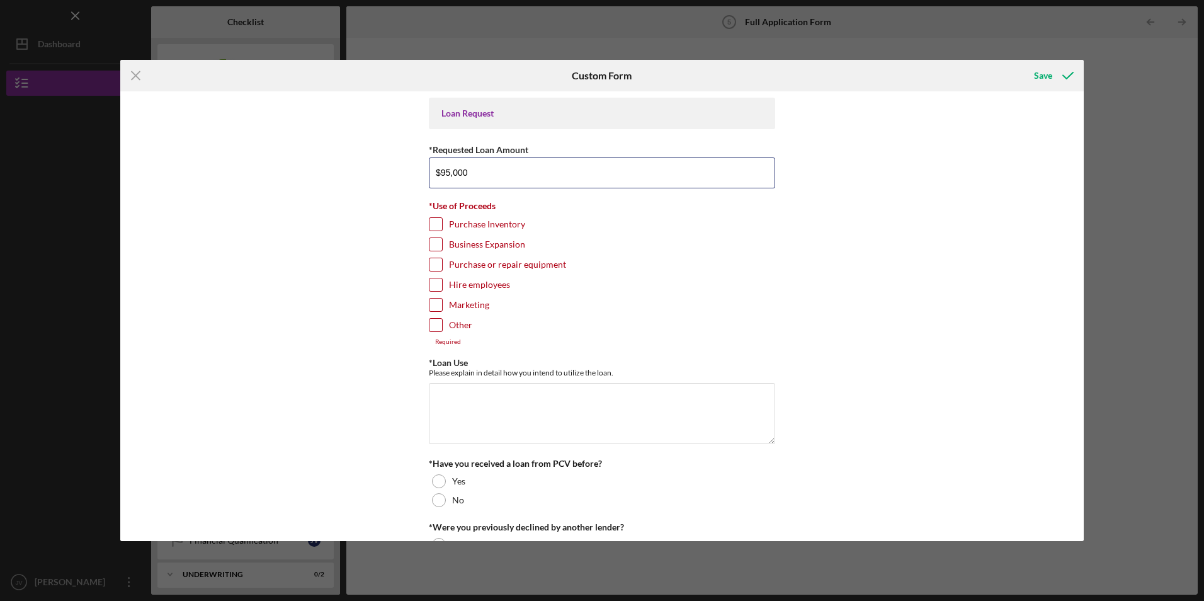
type input "$95,000"
click at [430, 220] on input "Purchase Inventory" at bounding box center [435, 224] width 13 height 13
checkbox input "true"
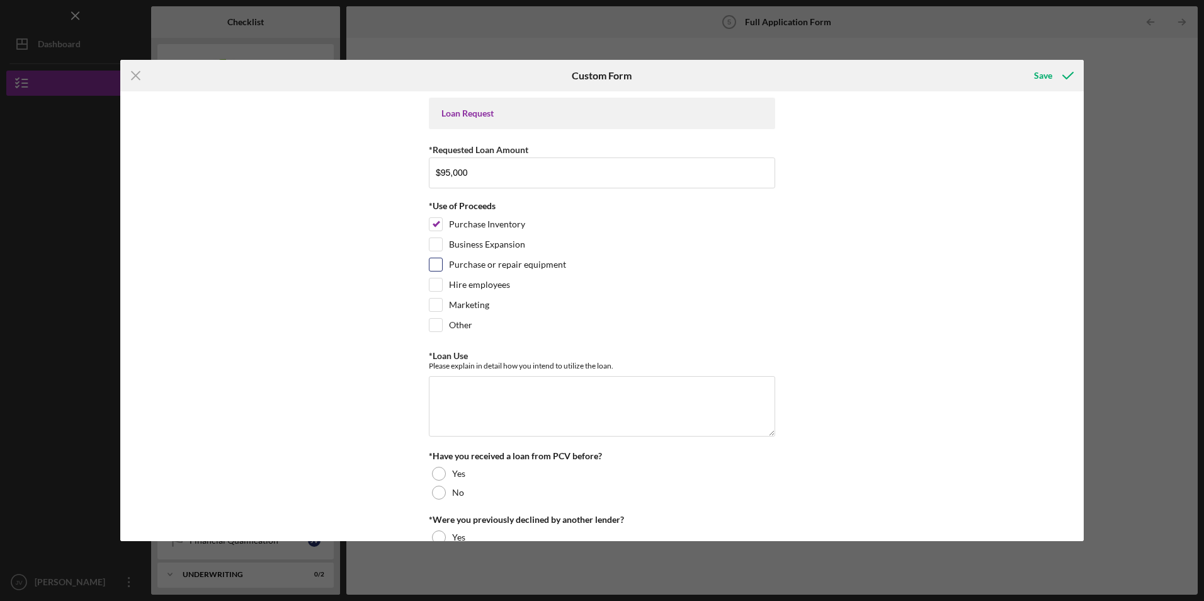
click at [433, 264] on input "Purchase or repair equipment" at bounding box center [435, 264] width 13 height 13
checkbox input "true"
click at [433, 244] on input "Business Expansion" at bounding box center [435, 244] width 13 height 13
checkbox input "true"
click at [430, 266] on input "Purchase or repair equipment" at bounding box center [435, 264] width 13 height 13
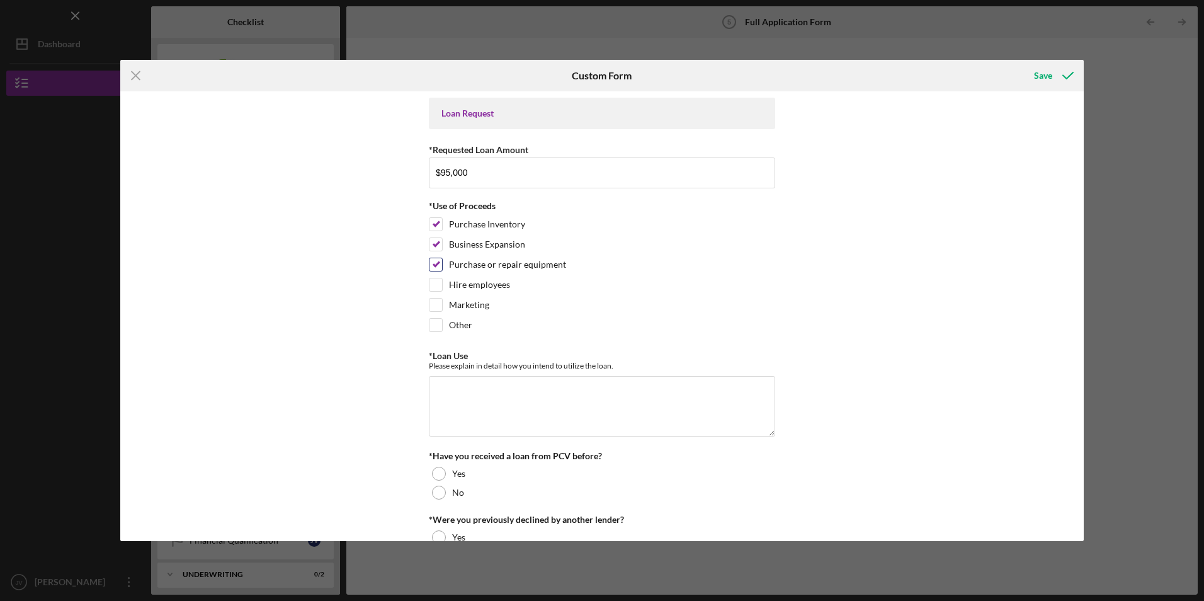
checkbox input "false"
click at [430, 284] on input "Hire employees" at bounding box center [435, 284] width 13 height 13
checkbox input "true"
click at [434, 307] on input "Marketing" at bounding box center [435, 304] width 13 height 13
checkbox input "true"
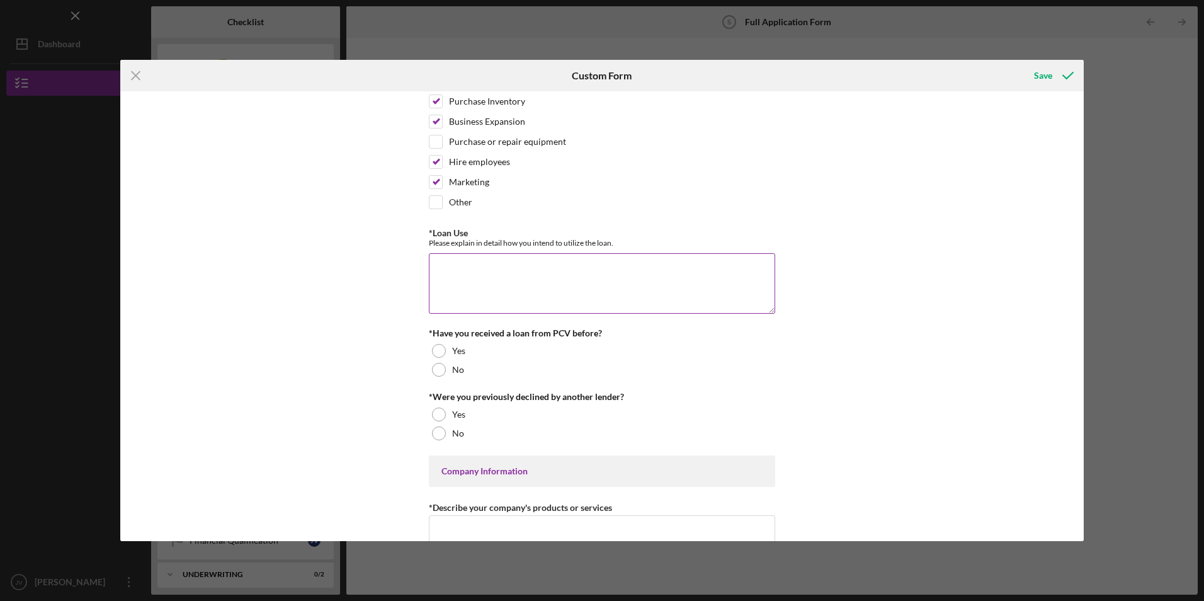
scroll to position [126, 0]
click at [470, 284] on textarea "*Loan Use" at bounding box center [602, 280] width 346 height 60
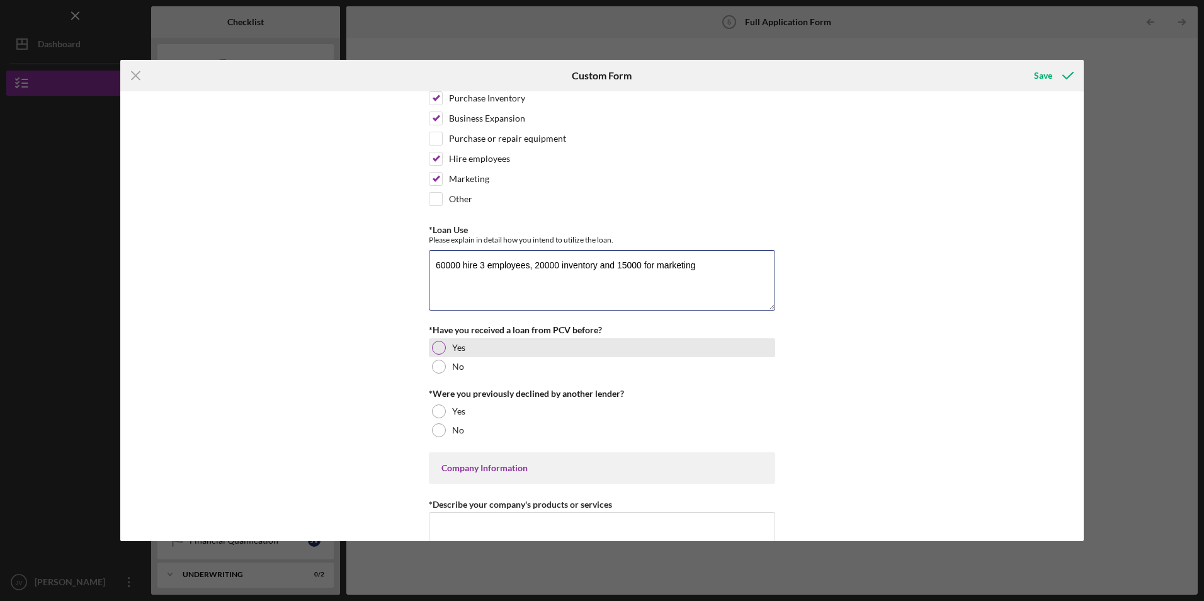
type textarea "60000 hire 3 employees, 20000 inventory and 15000 for marketing"
drag, startPoint x: 440, startPoint y: 344, endPoint x: 440, endPoint y: 368, distance: 24.6
click at [439, 344] on div at bounding box center [439, 348] width 14 height 14
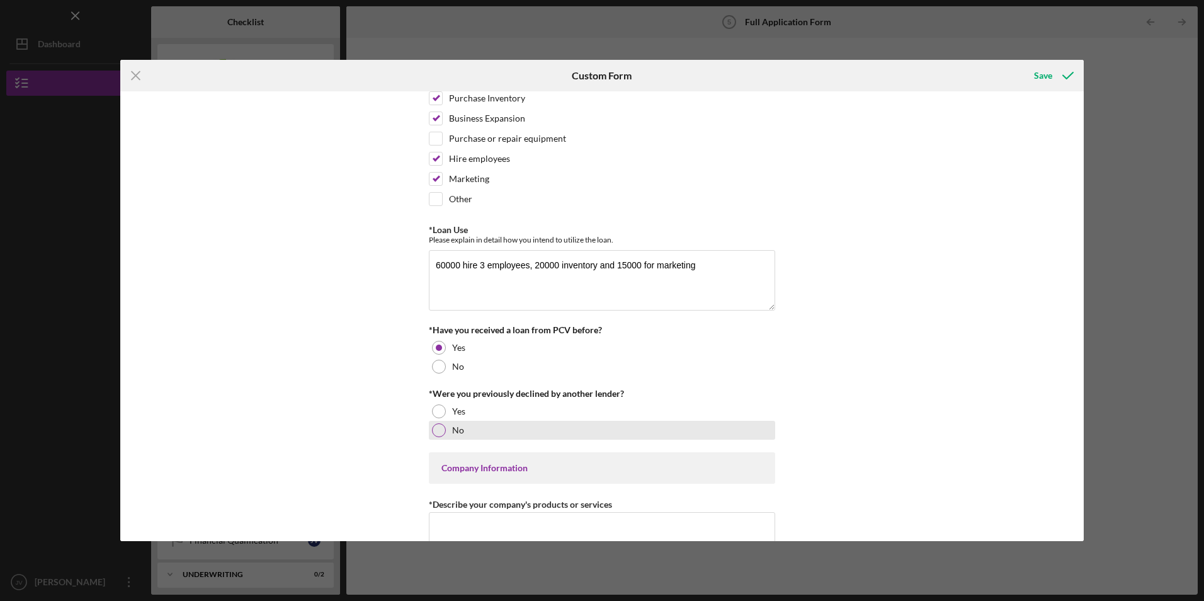
click at [436, 426] on div at bounding box center [439, 430] width 14 height 14
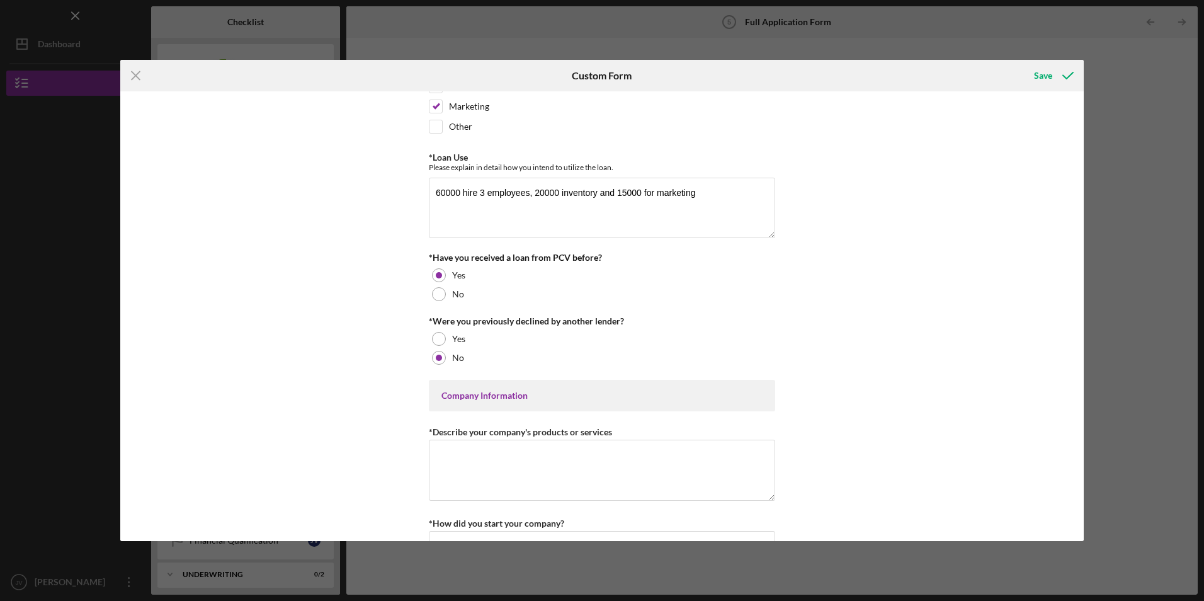
scroll to position [315, 0]
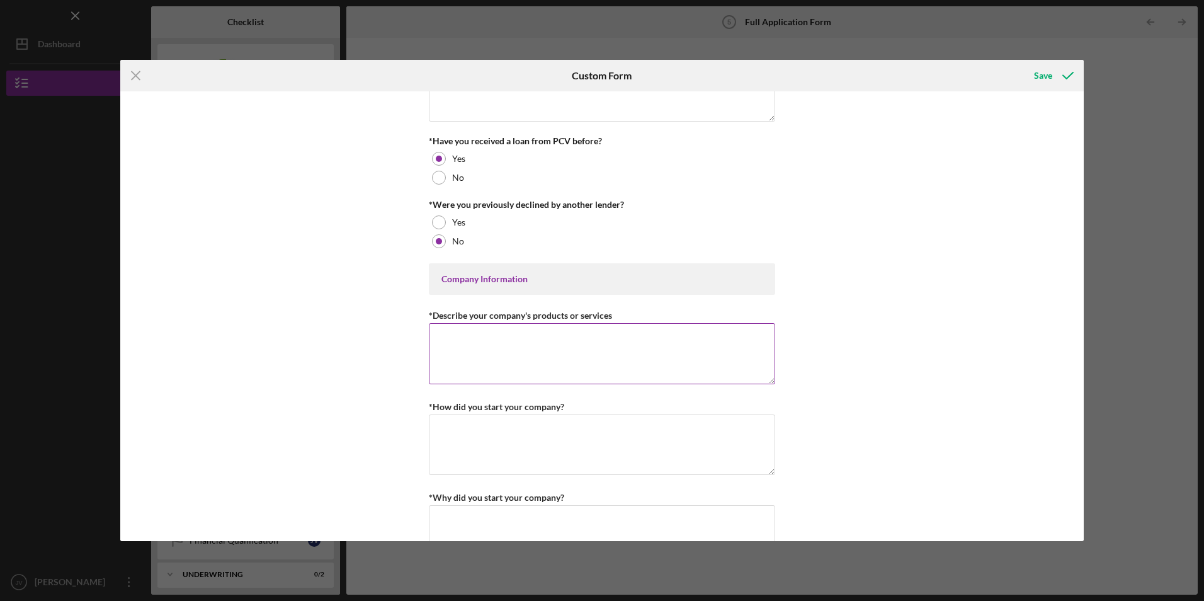
click at [484, 356] on textarea "*Describe your company's products or services" at bounding box center [602, 353] width 346 height 60
click at [473, 430] on textarea "*How did you start your company?" at bounding box center [602, 444] width 346 height 60
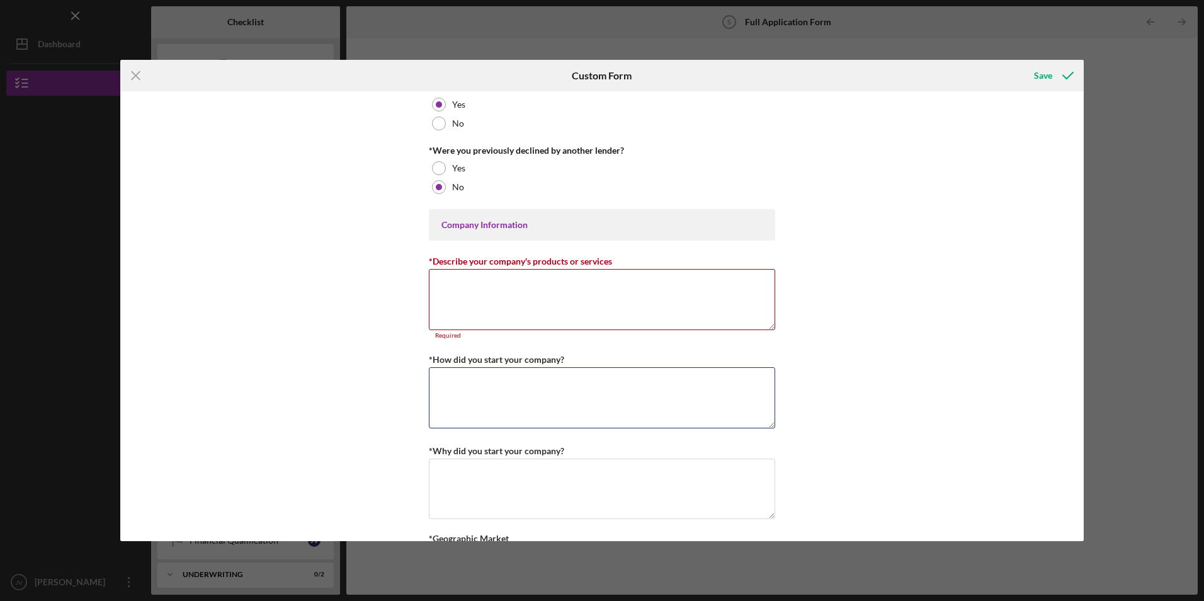
scroll to position [441, 0]
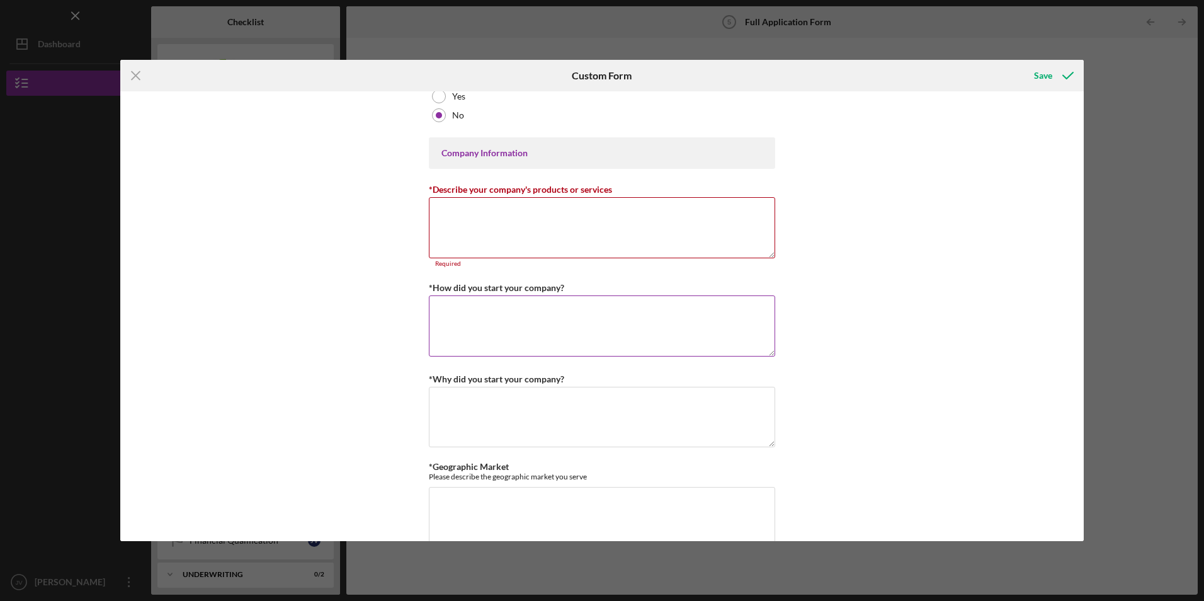
paste textarea "I was working for a contractor painting and in [DATE] I went on my own and got …"
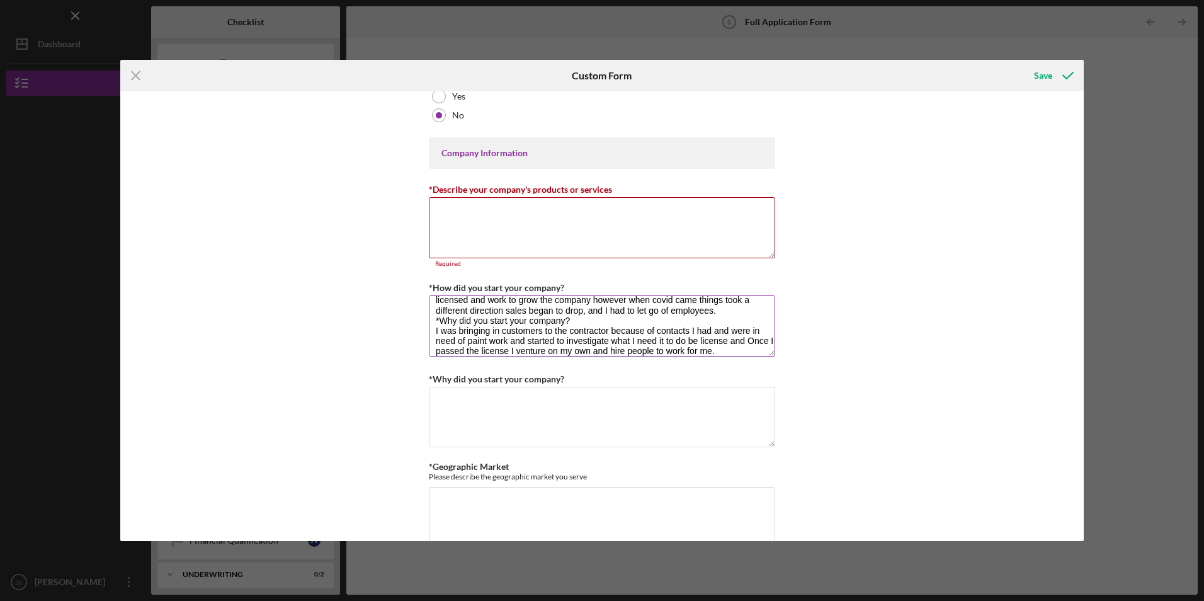
scroll to position [31, 0]
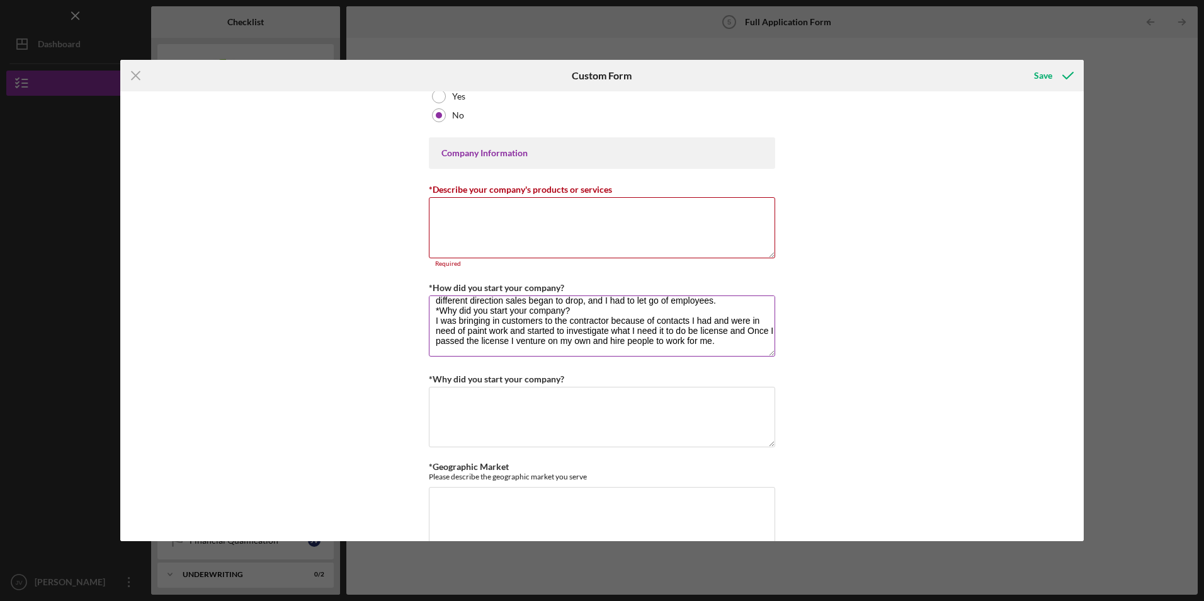
drag, startPoint x: 431, startPoint y: 331, endPoint x: 755, endPoint y: 344, distance: 323.9
click at [755, 344] on textarea "I was working for a contractor painting and in [DATE] I went on my own and got …" at bounding box center [602, 325] width 346 height 60
type textarea "I was working for a contractor painting and in [DATE] I went on my own and got …"
click at [506, 412] on textarea "*Why did you start your company?" at bounding box center [602, 417] width 346 height 60
paste textarea "I was bringing in customers to the contractor because of contacts I had and wer…"
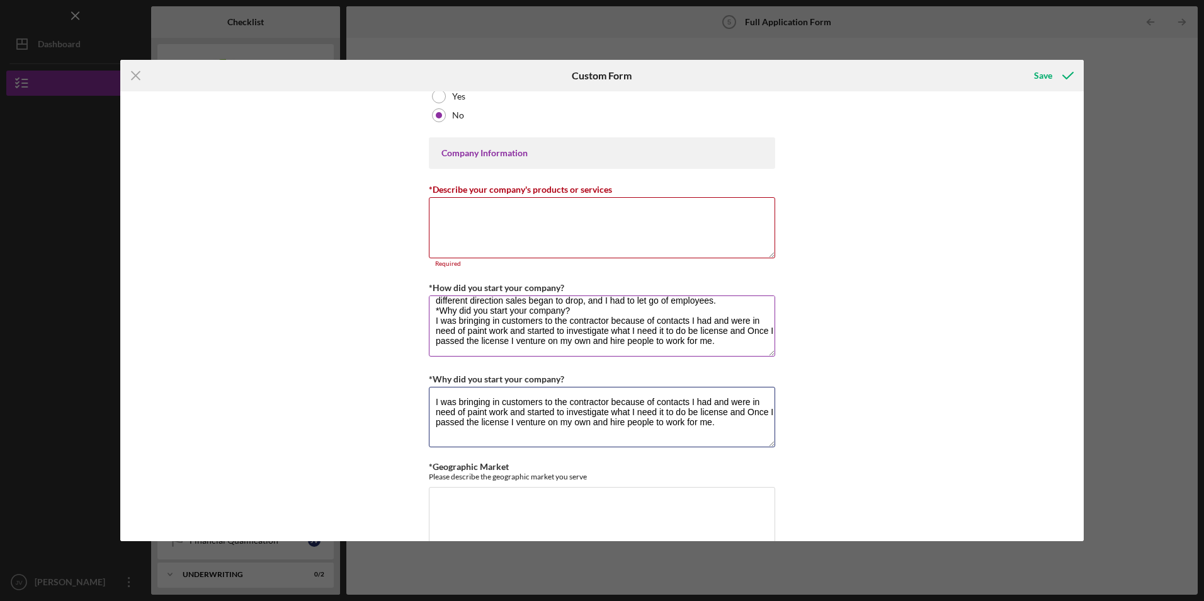
type textarea "I was bringing in customers to the contractor because of contacts I had and wer…"
drag, startPoint x: 747, startPoint y: 343, endPoint x: 398, endPoint y: 321, distance: 349.5
click at [398, 321] on div "Loan Request *Requested Loan Amount $95,000 *Use of Proceeds Purchase Inventory…" at bounding box center [601, 315] width 963 height 449
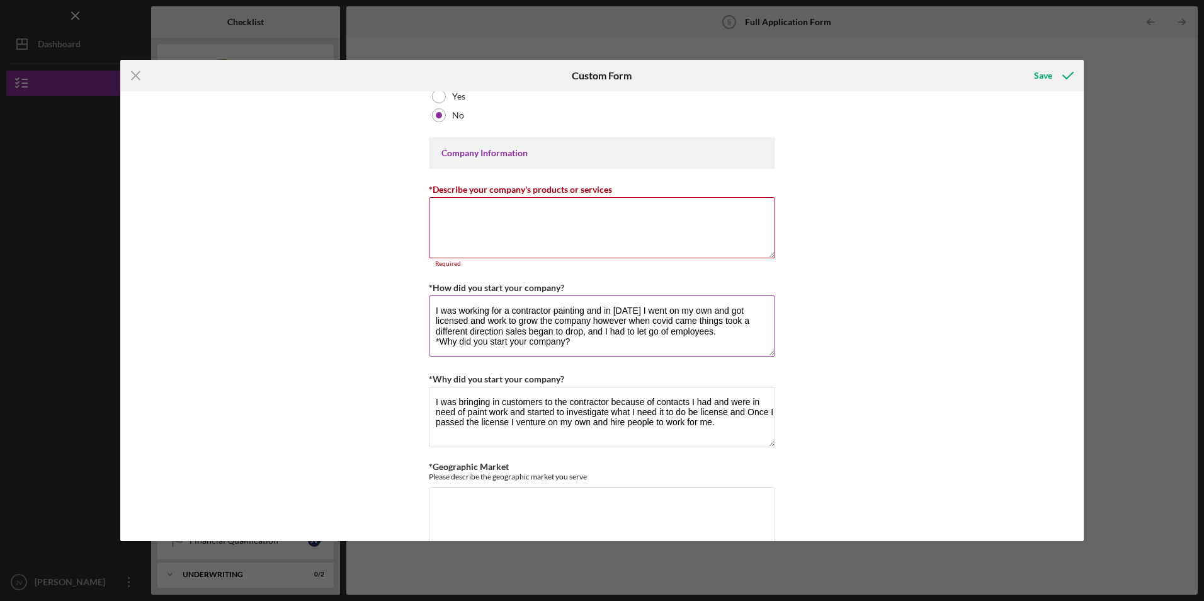
scroll to position [10, 0]
drag, startPoint x: 580, startPoint y: 348, endPoint x: 495, endPoint y: 334, distance: 86.0
click at [495, 334] on textarea "I was working for a contractor painting and in [DATE] I went on my own and got …" at bounding box center [602, 325] width 346 height 60
click at [577, 334] on textarea "I was working for a contractor painting and in [DATE] I went on my own and got …" at bounding box center [602, 325] width 346 height 60
drag, startPoint x: 574, startPoint y: 332, endPoint x: 436, endPoint y: 331, distance: 138.5
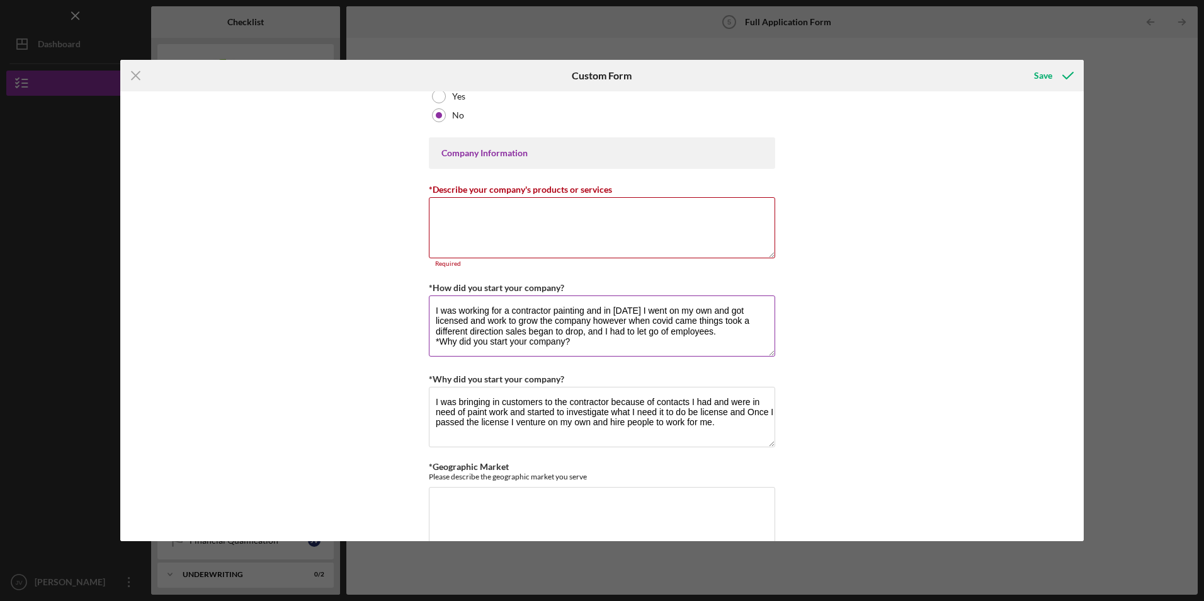
click at [436, 331] on textarea "I was working for a contractor painting and in [DATE] I went on my own and got …" at bounding box center [602, 325] width 346 height 60
type textarea "I was working for a contractor painting and in [DATE] I went on my own and got …"
click at [470, 229] on textarea "*Describe your company's products or services" at bounding box center [602, 227] width 346 height 60
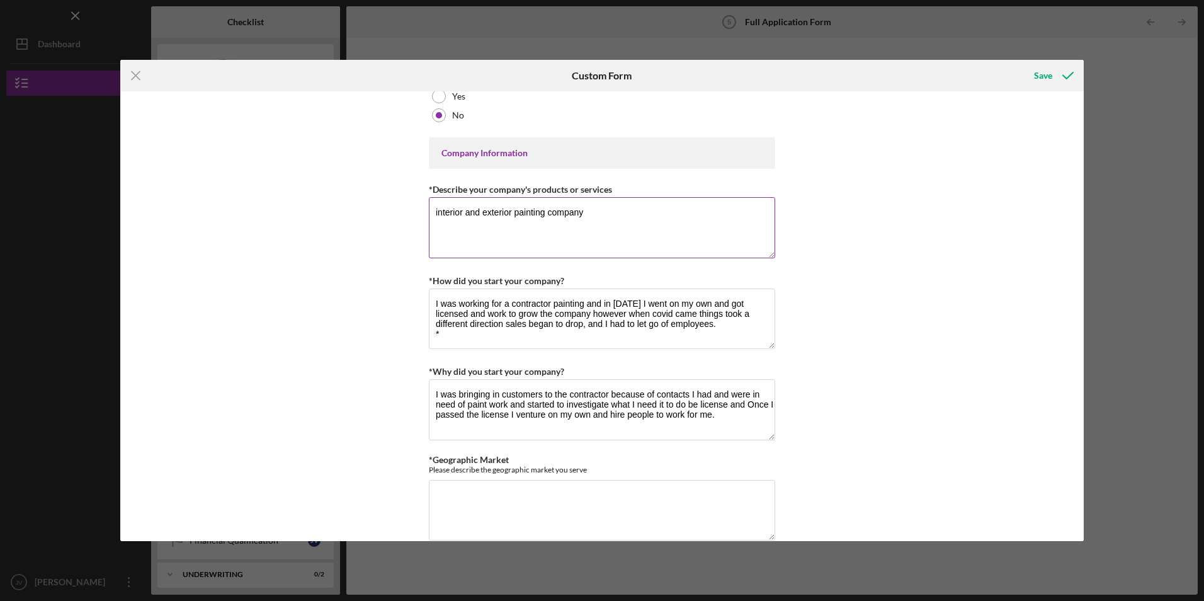
click at [612, 237] on textarea "interior and exterior painting company" at bounding box center [602, 227] width 346 height 60
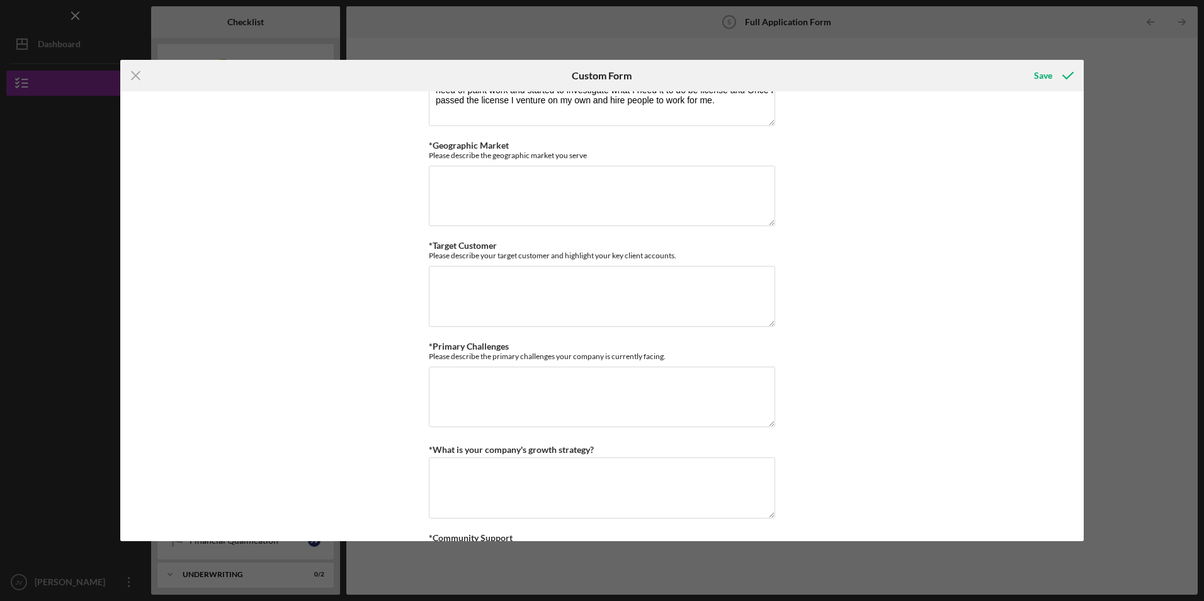
scroll to position [755, 0]
type textarea "interior and exterior painting company"
click at [483, 208] on textarea "*Geographic Market" at bounding box center [602, 195] width 346 height 60
click at [462, 178] on textarea "[PERSON_NAME] and [GEOGRAPHIC_DATA]" at bounding box center [602, 195] width 346 height 60
click at [514, 182] on textarea "Marin and [GEOGRAPHIC_DATA]" at bounding box center [602, 195] width 346 height 60
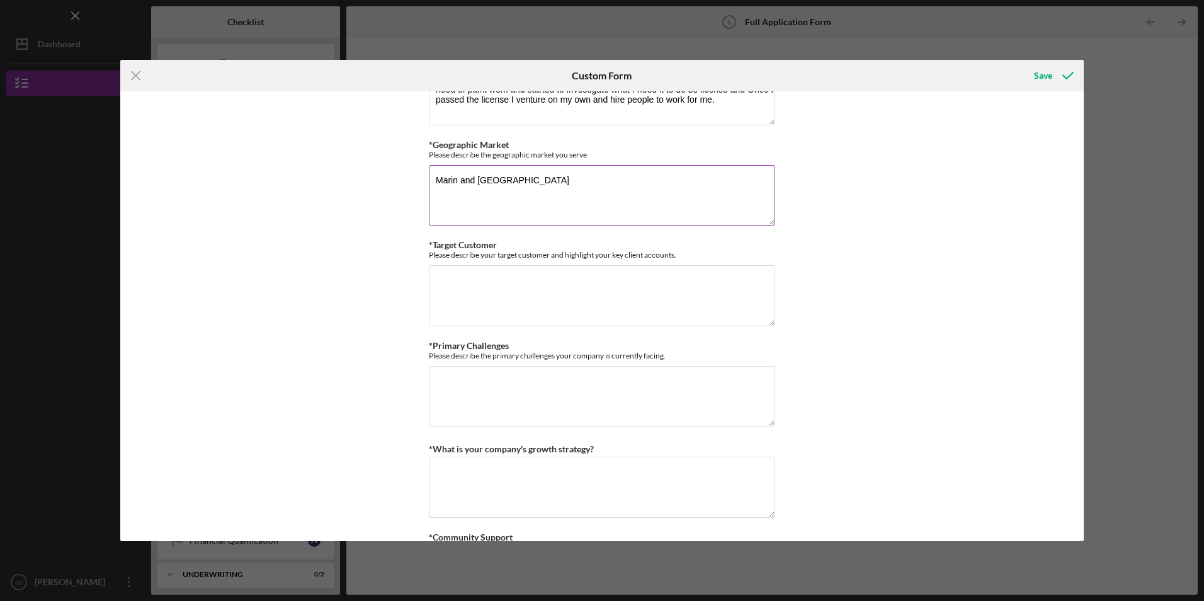
click at [509, 176] on textarea "Marin and [GEOGRAPHIC_DATA]" at bounding box center [602, 195] width 346 height 60
type textarea "Marin and Sonoma and [GEOGRAPHIC_DATA]"
click at [495, 276] on textarea "*Target Customer" at bounding box center [602, 295] width 346 height 60
type textarea "primary residence and some commercial"
click at [465, 365] on div "*Primary Challenges Please describe the primary challenges your company is curr…" at bounding box center [602, 385] width 346 height 88
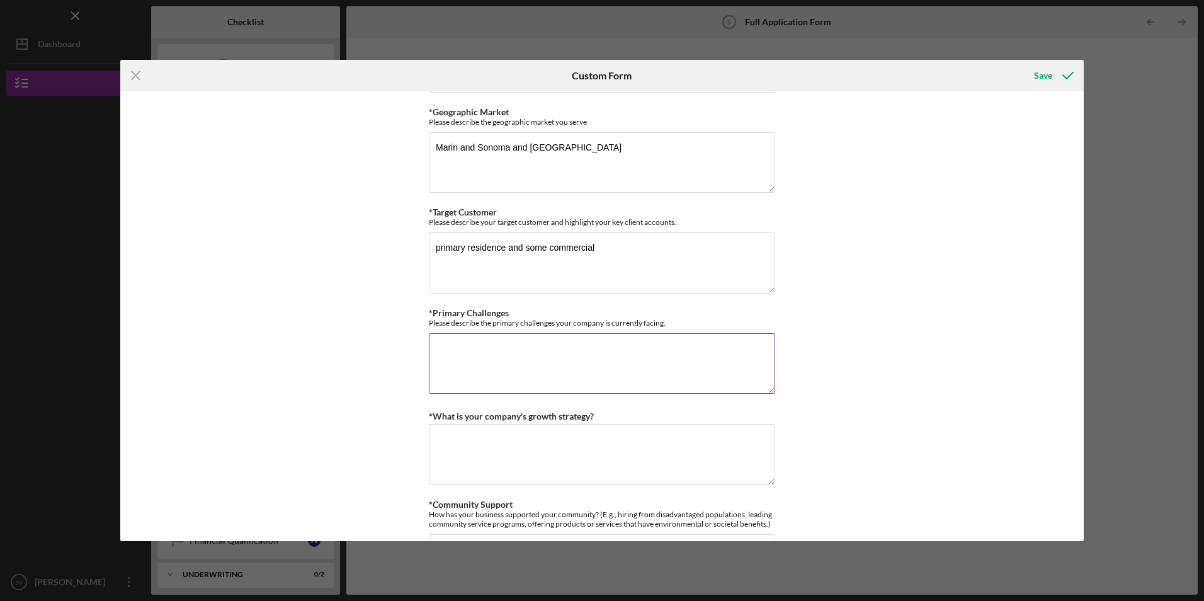
scroll to position [818, 0]
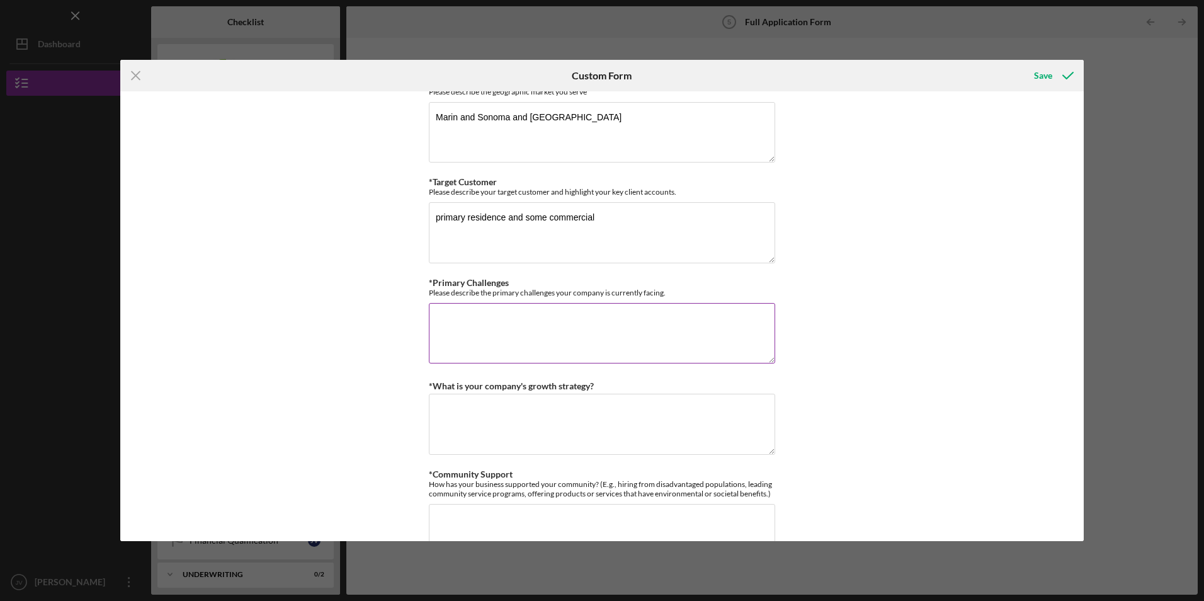
click at [459, 308] on textarea "*Primary Challenges" at bounding box center [602, 333] width 346 height 60
type textarea "access to capital"
click at [480, 417] on textarea "*What is your company's growth strategy?" at bounding box center [602, 423] width 346 height 60
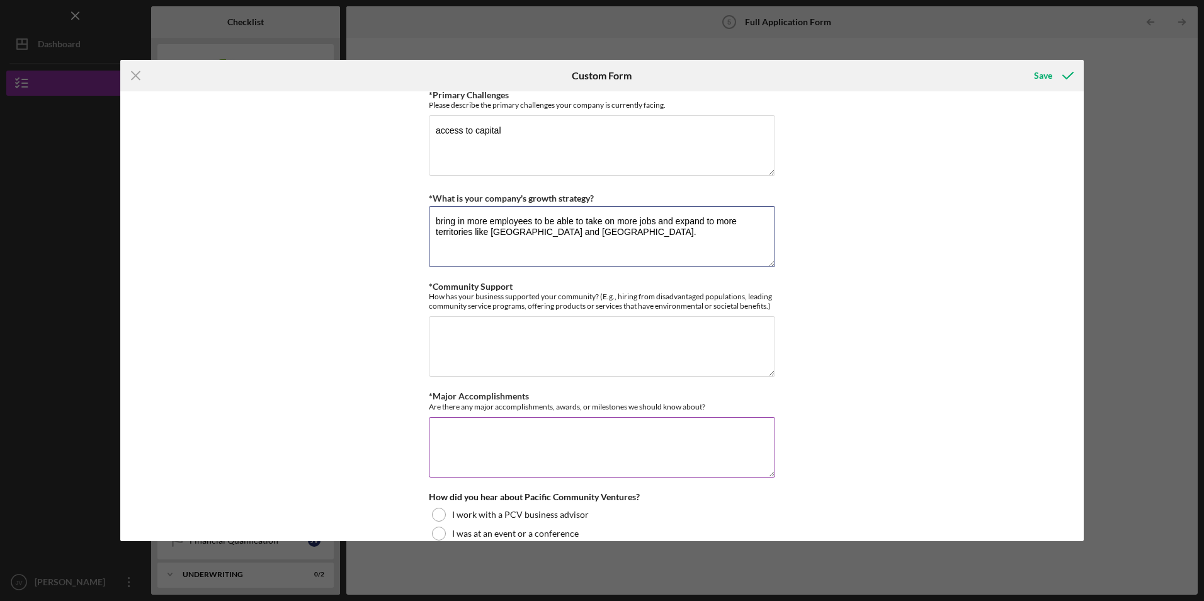
scroll to position [1007, 0]
type textarea "bring in more employees to be able to take on more jobs and expand to more terr…"
click at [499, 352] on textarea "*Community Support" at bounding box center [602, 345] width 346 height 60
type textarea "none"
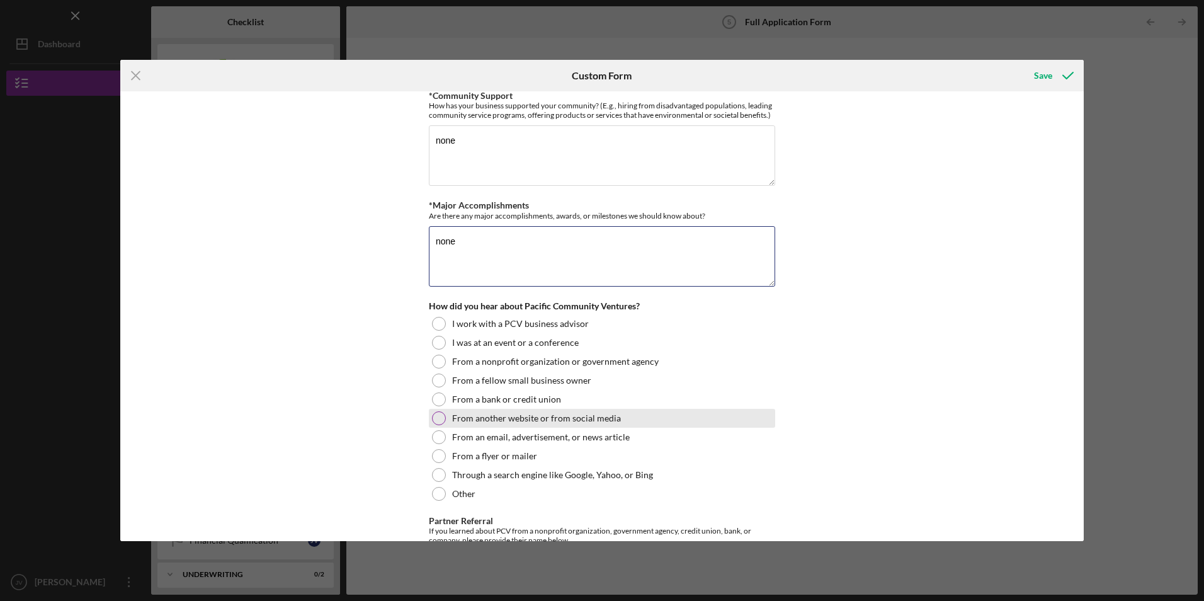
scroll to position [1259, 0]
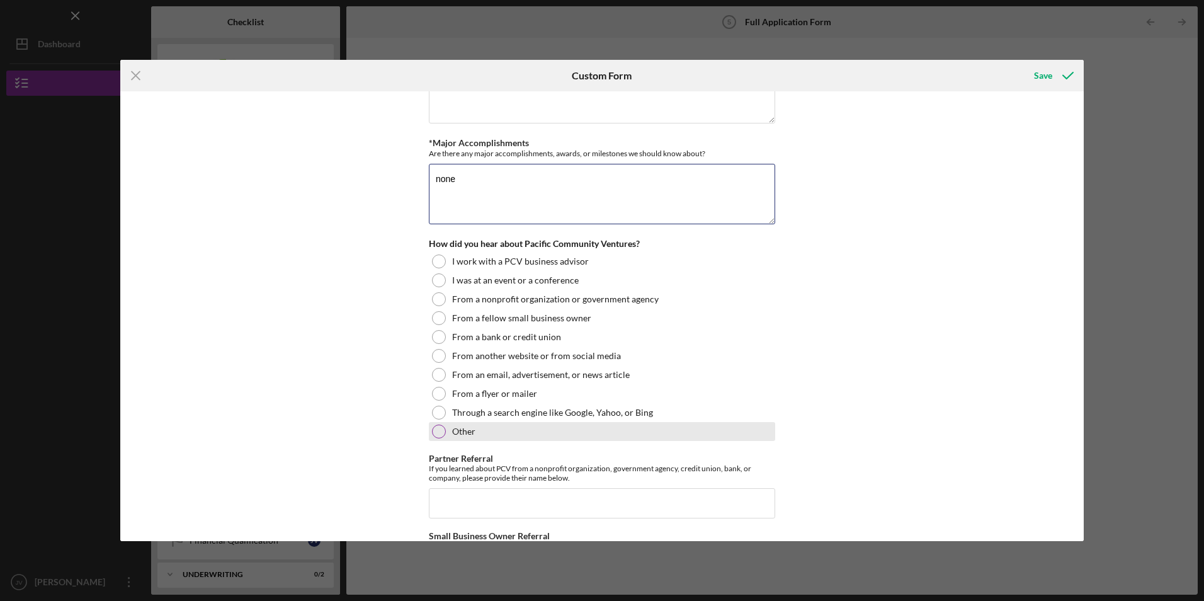
type textarea "none"
click at [436, 429] on div at bounding box center [439, 431] width 14 height 14
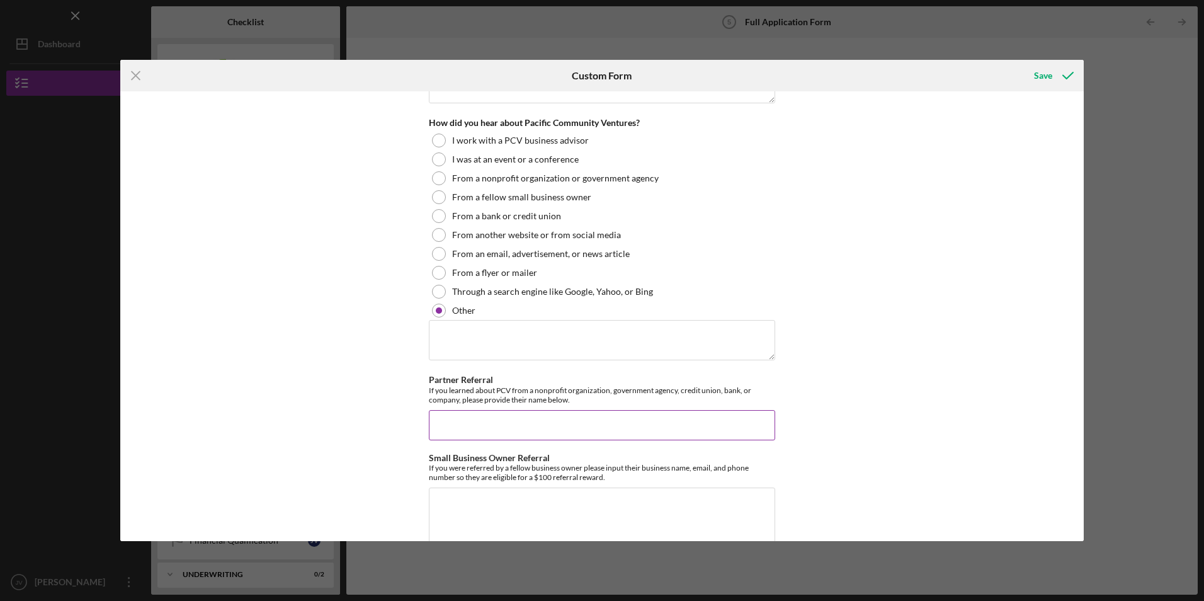
scroll to position [1385, 0]
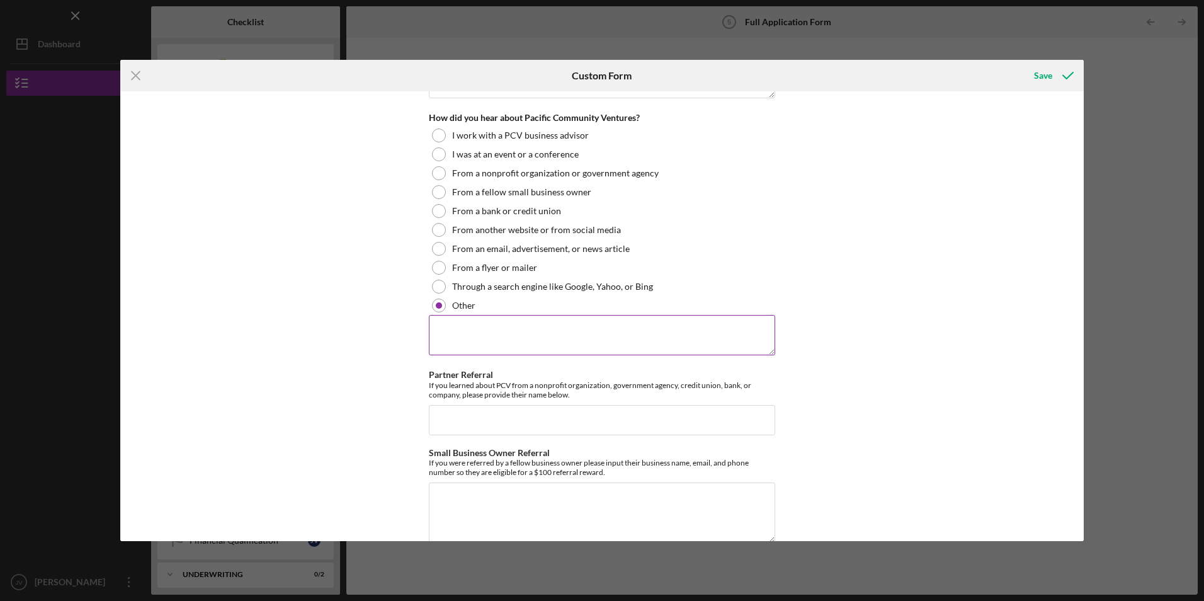
click at [508, 341] on textarea at bounding box center [602, 335] width 346 height 40
drag, startPoint x: 633, startPoint y: 325, endPoint x: 341, endPoint y: 320, distance: 292.2
click at [341, 320] on div "Loan Request *Requested Loan Amount $95,000 *Use of Proceeds Purchase Inventory…" at bounding box center [601, 315] width 963 height 449
type textarea "JRS Consumer and Business Financials Solutions"
click at [518, 427] on input "Partner Referral" at bounding box center [602, 420] width 346 height 30
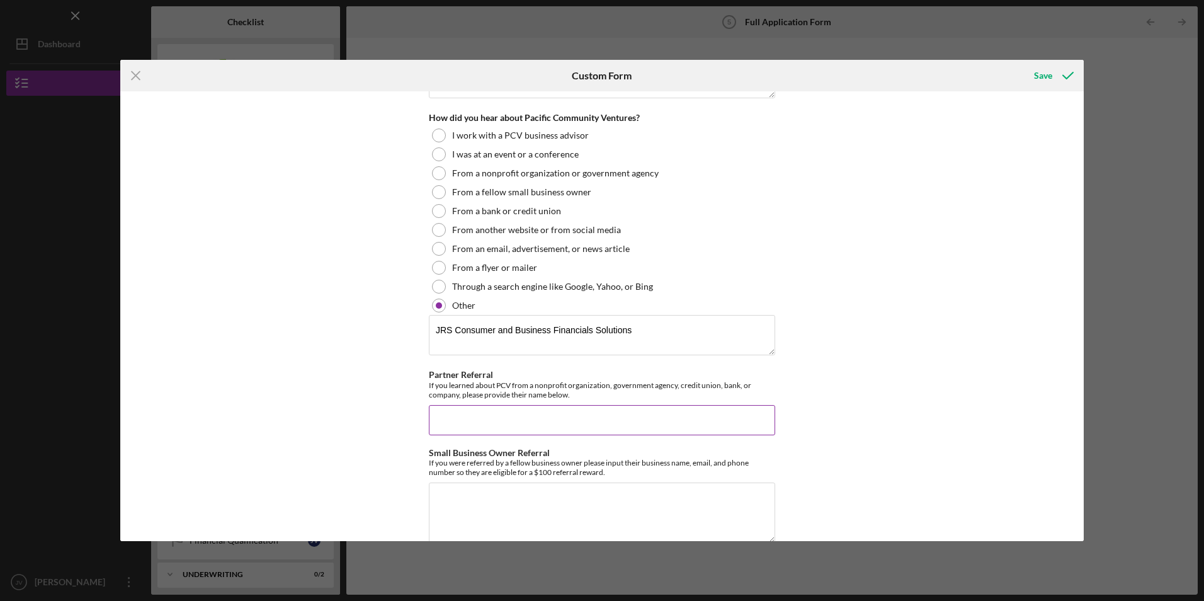
paste input "JRS Consumer and Business Financials Solutions"
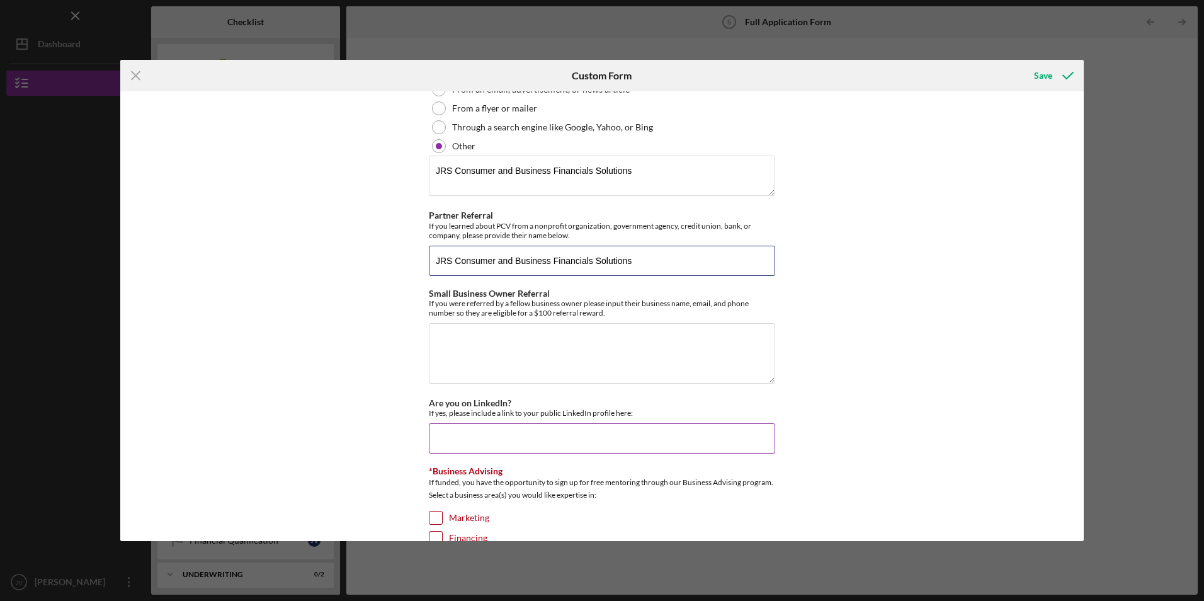
scroll to position [1574, 0]
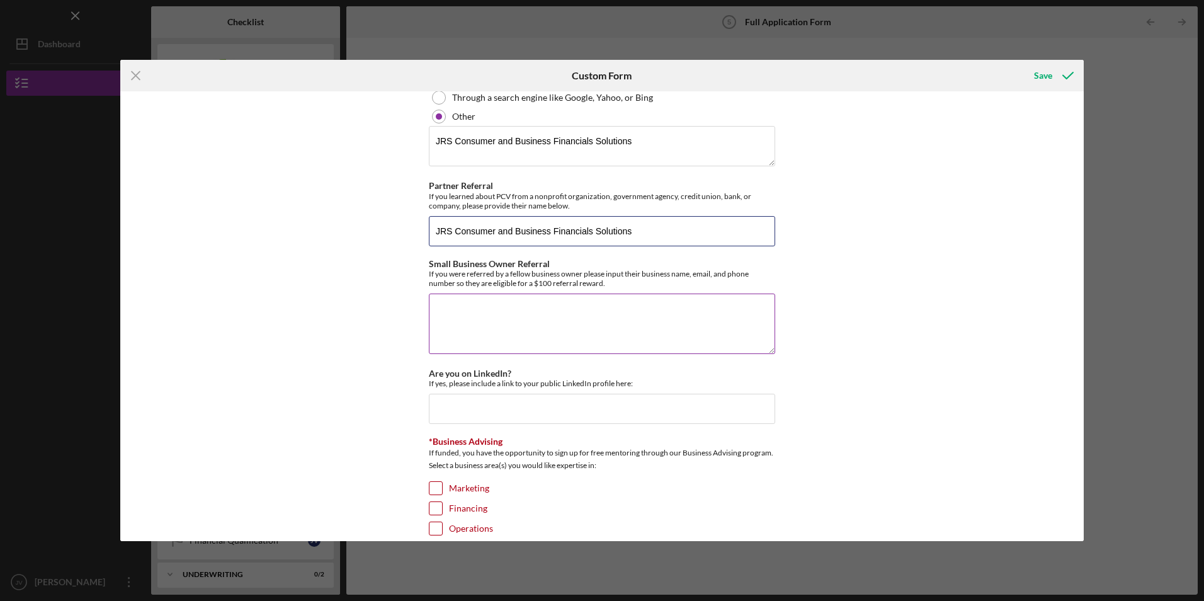
type input "JRS Consumer and Business Financials Solutions"
click at [492, 341] on textarea "Small Business Owner Referral" at bounding box center [602, 323] width 346 height 60
paste textarea "JRS Consumer and Business Financials Solutions"
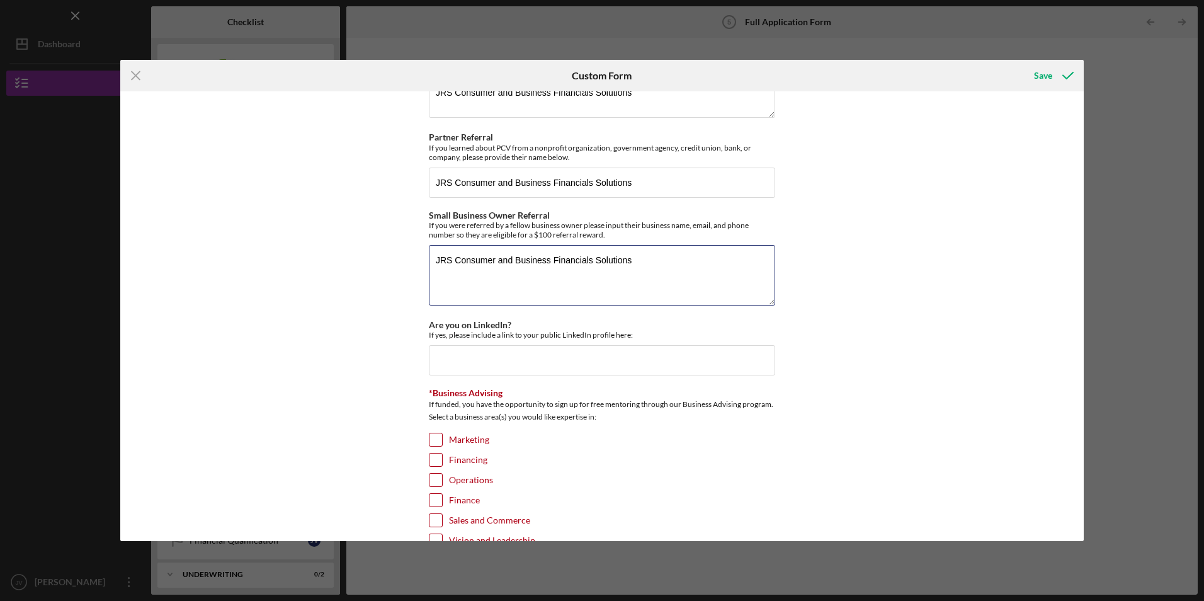
scroll to position [1682, 0]
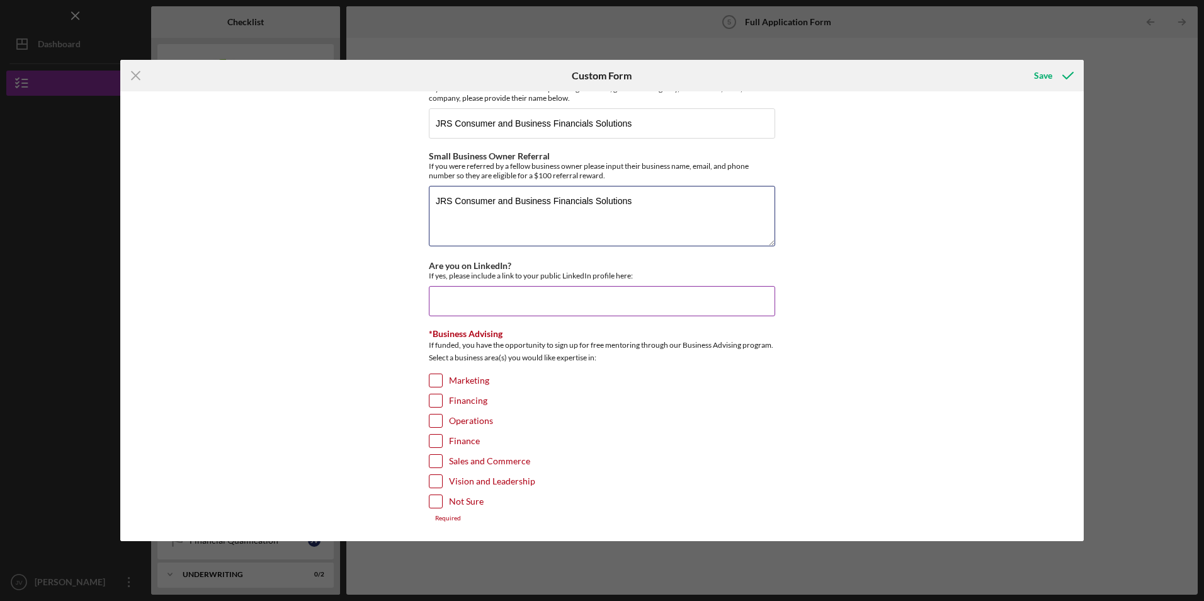
type textarea "JRS Consumer and Business Financials Solutions"
click at [487, 294] on input "Are you on LinkedIn?" at bounding box center [602, 301] width 346 height 30
type input "no"
click at [429, 383] on input "Marketing" at bounding box center [435, 380] width 13 height 13
checkbox input "true"
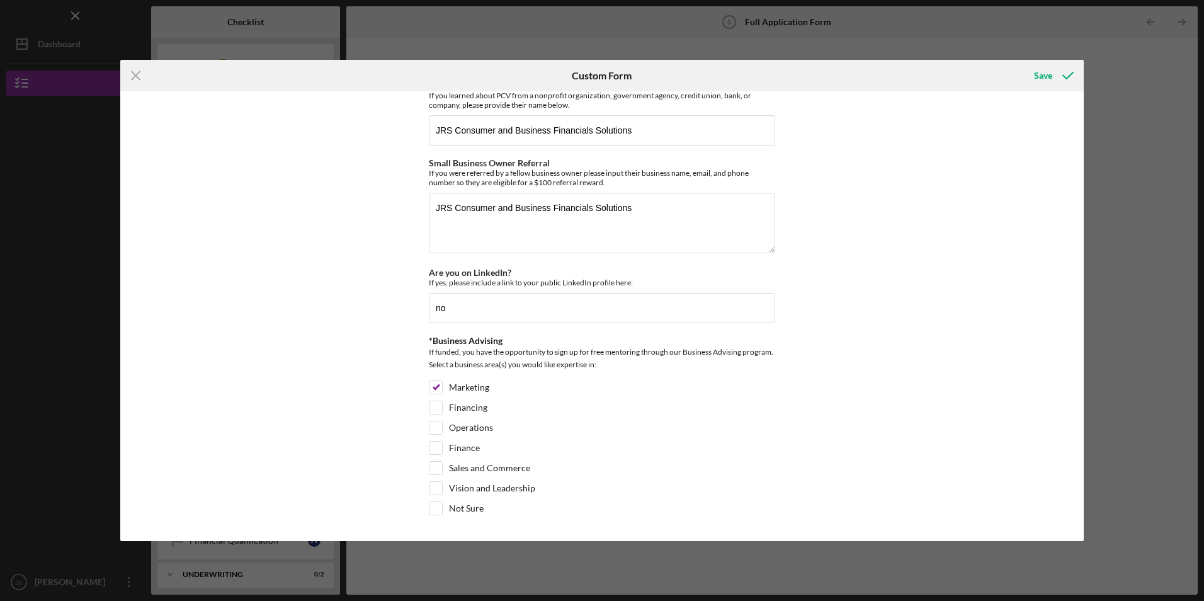
scroll to position [1674, 0]
click at [1053, 70] on icon "submit" at bounding box center [1067, 75] width 31 height 31
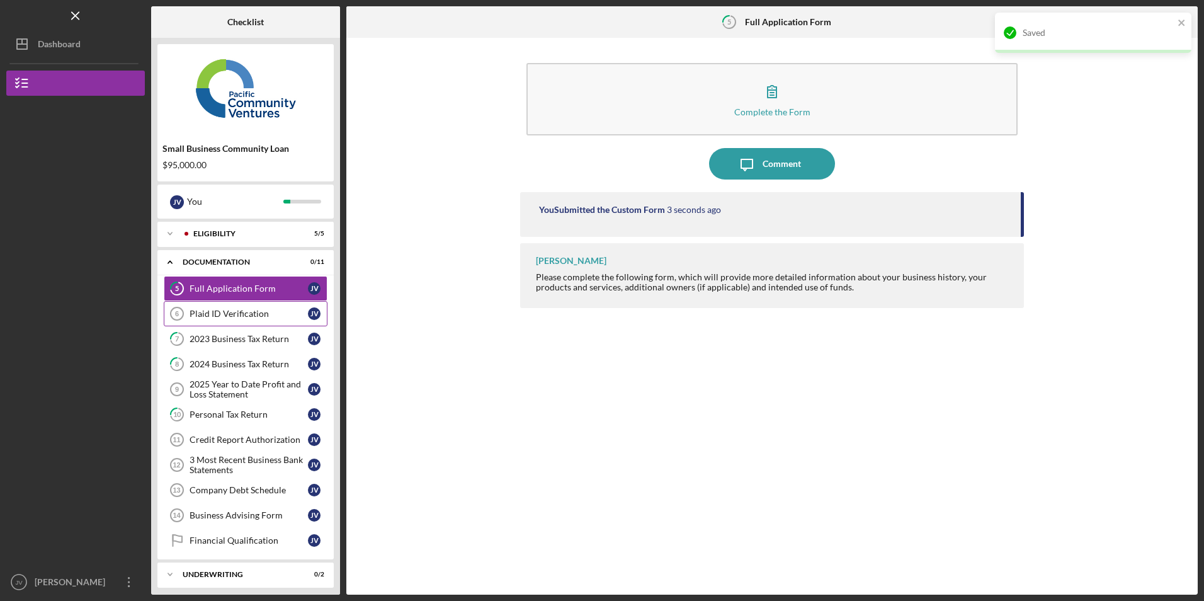
click at [213, 314] on div "Plaid ID Verification" at bounding box center [249, 313] width 118 height 10
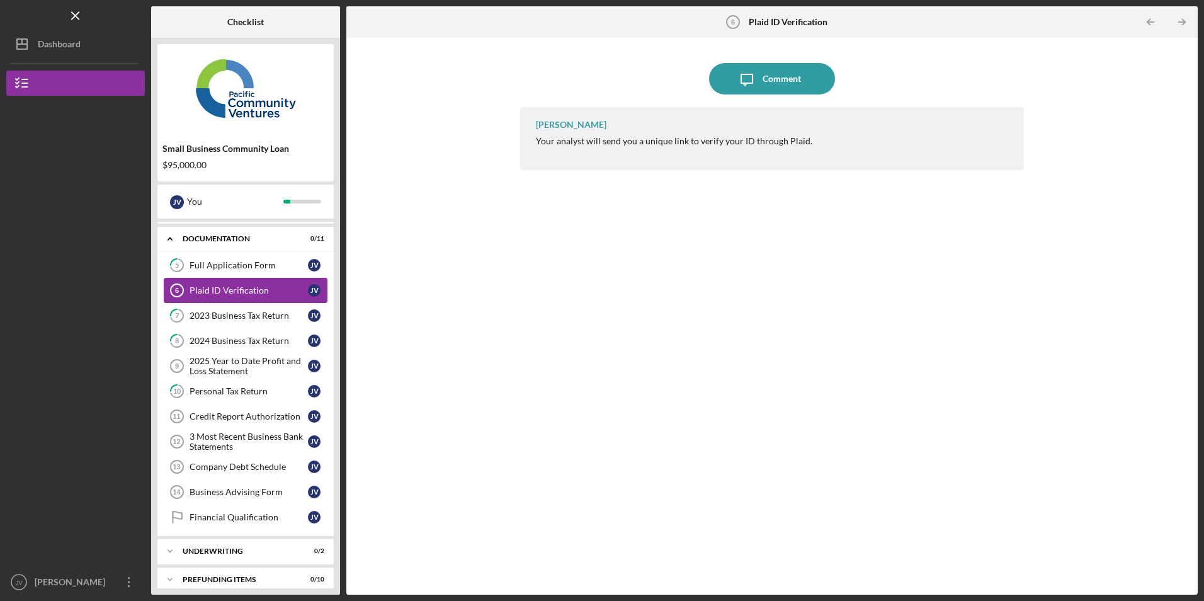
scroll to position [34, 0]
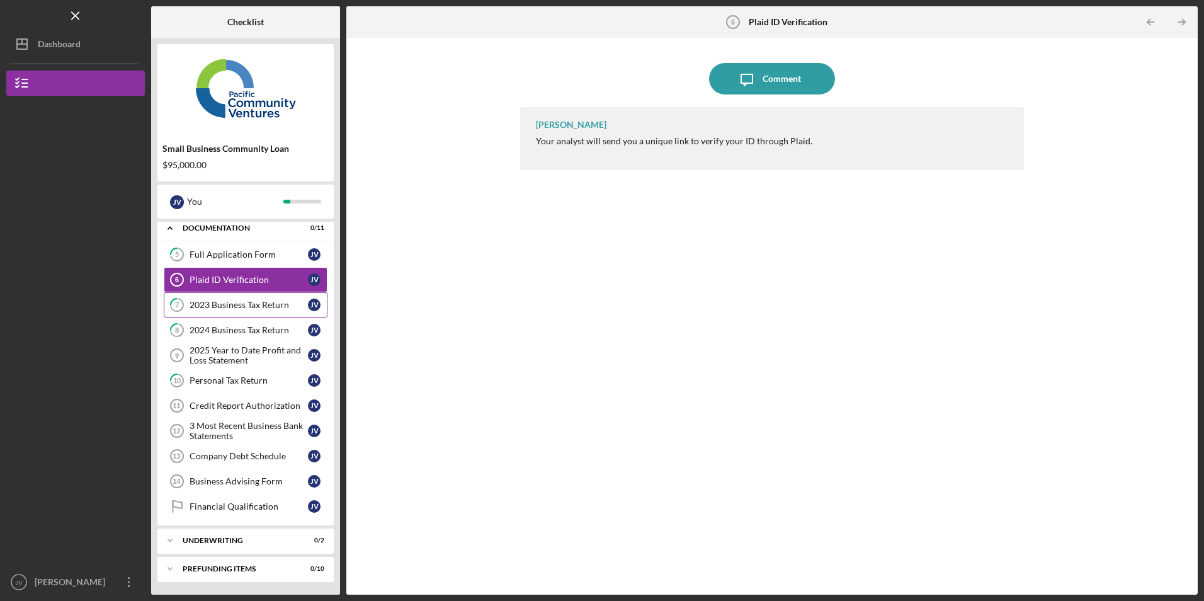
click at [237, 305] on div "2023 Business Tax Return" at bounding box center [249, 305] width 118 height 10
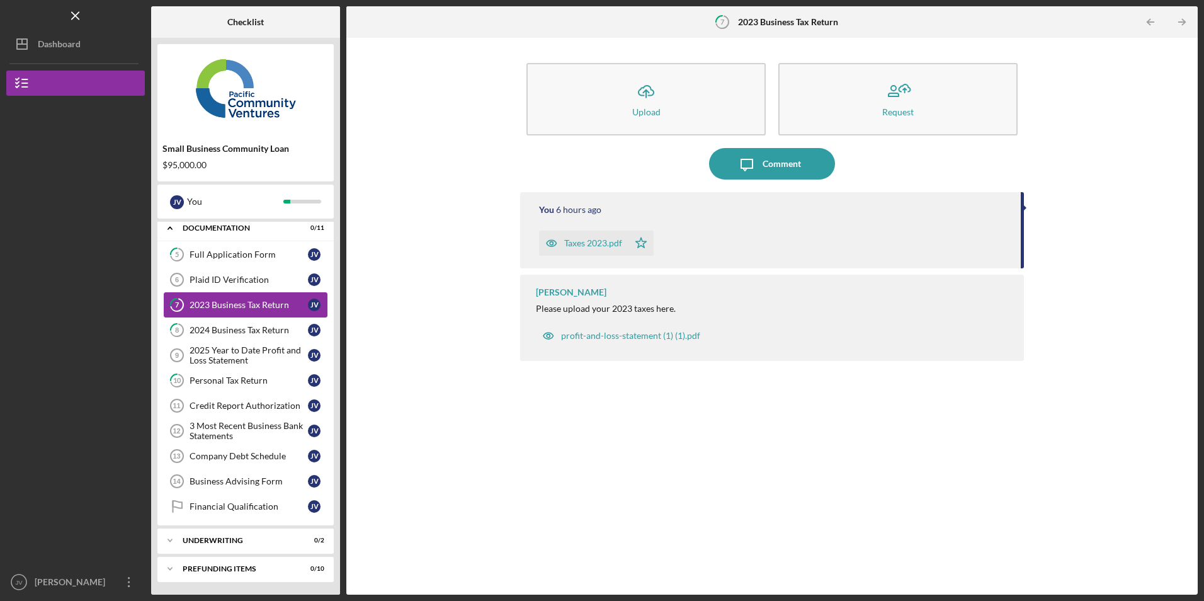
click at [242, 315] on link "7 2023 Business Tax Return J V" at bounding box center [246, 304] width 164 height 25
click at [204, 354] on div "2025 Year to Date Profit and Loss Statement" at bounding box center [249, 355] width 118 height 20
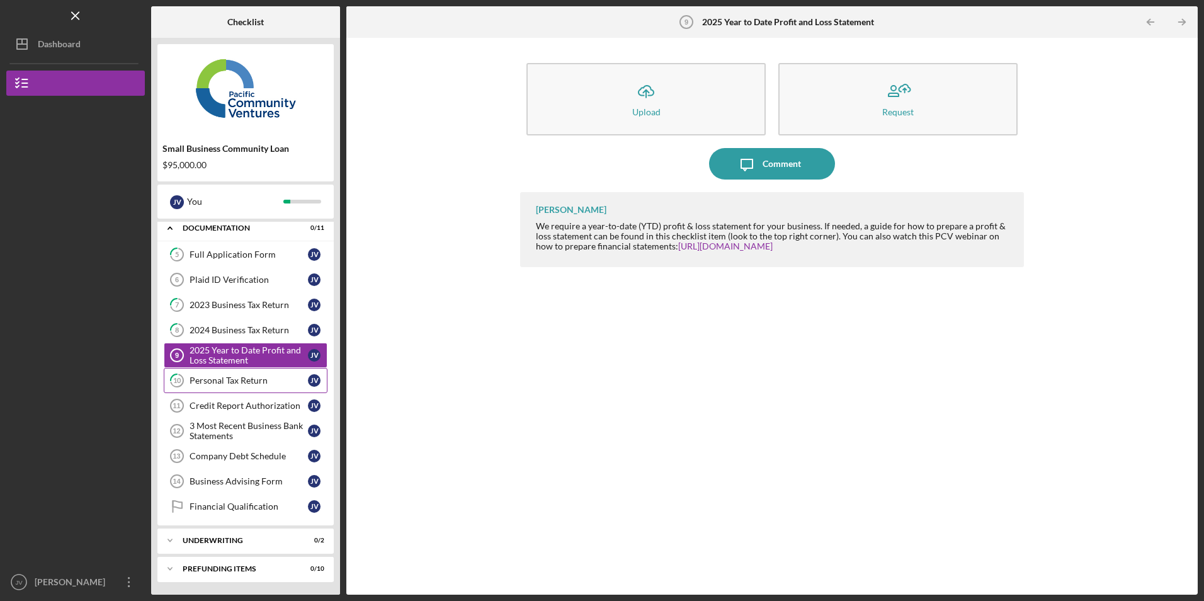
click at [207, 375] on link "10 Personal Tax Return J V" at bounding box center [246, 380] width 164 height 25
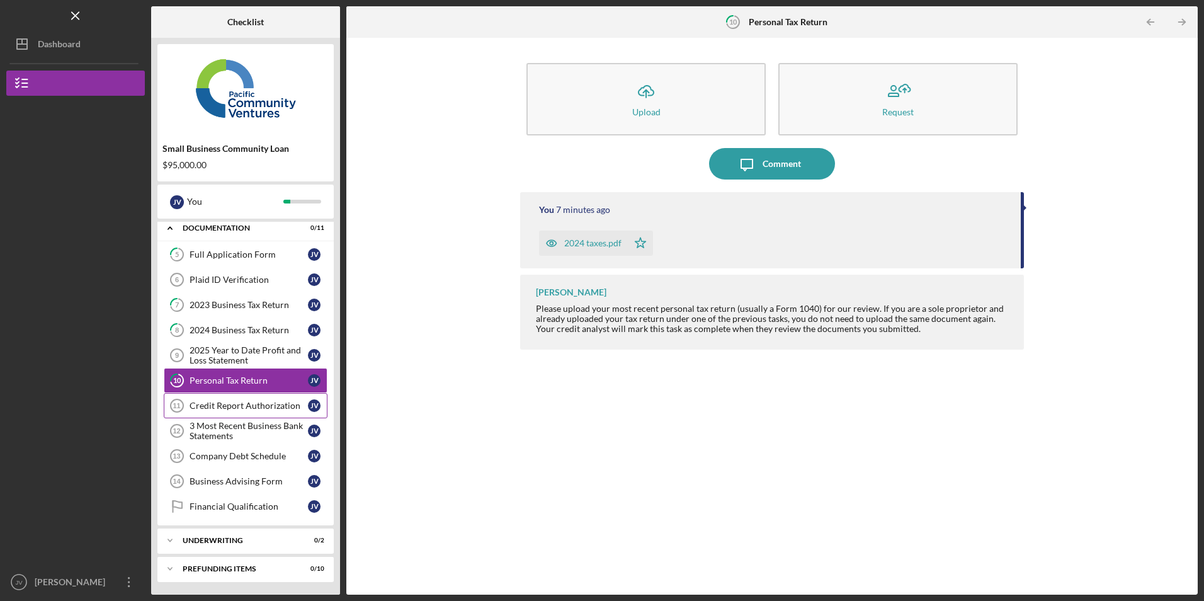
click at [205, 401] on div "Credit Report Authorization" at bounding box center [249, 405] width 118 height 10
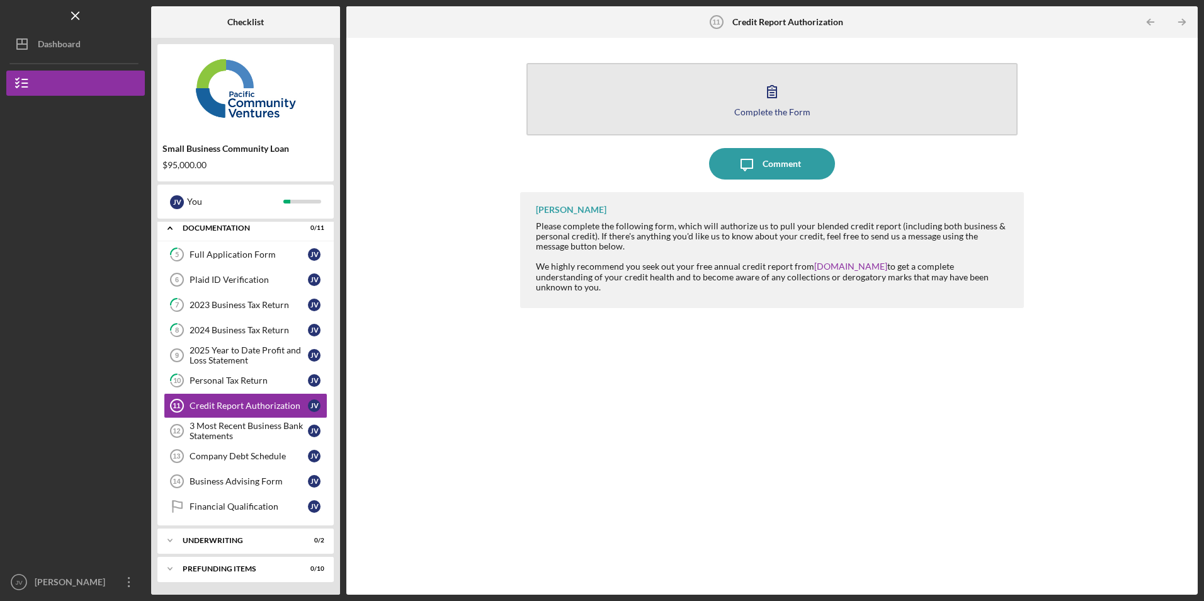
click at [660, 65] on button "Complete the Form Form" at bounding box center [771, 99] width 490 height 72
